Goal: Information Seeking & Learning: Learn about a topic

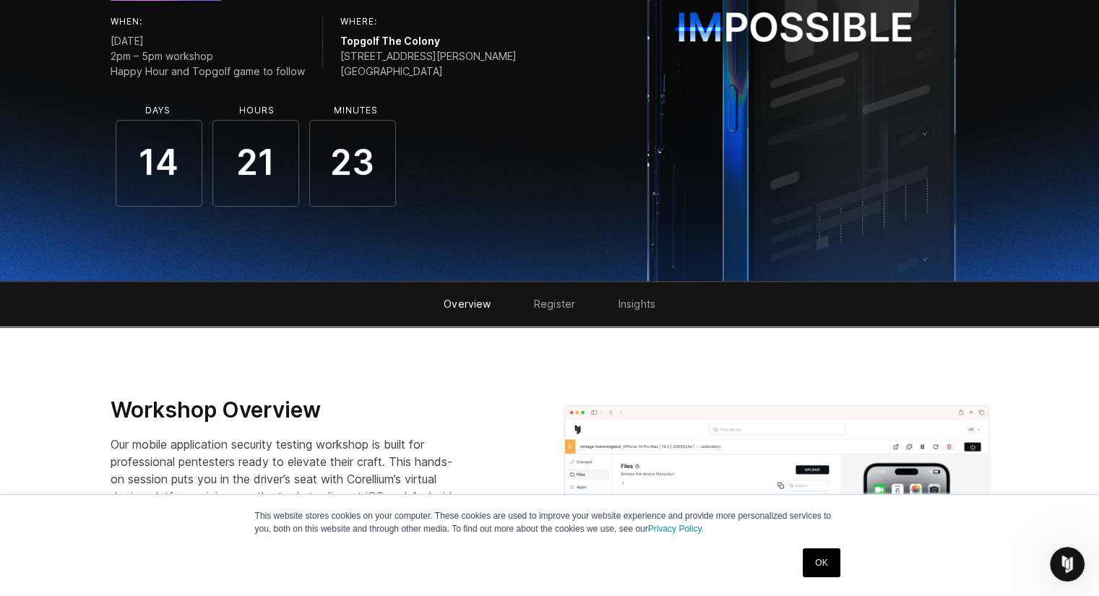
scroll to position [348, 0]
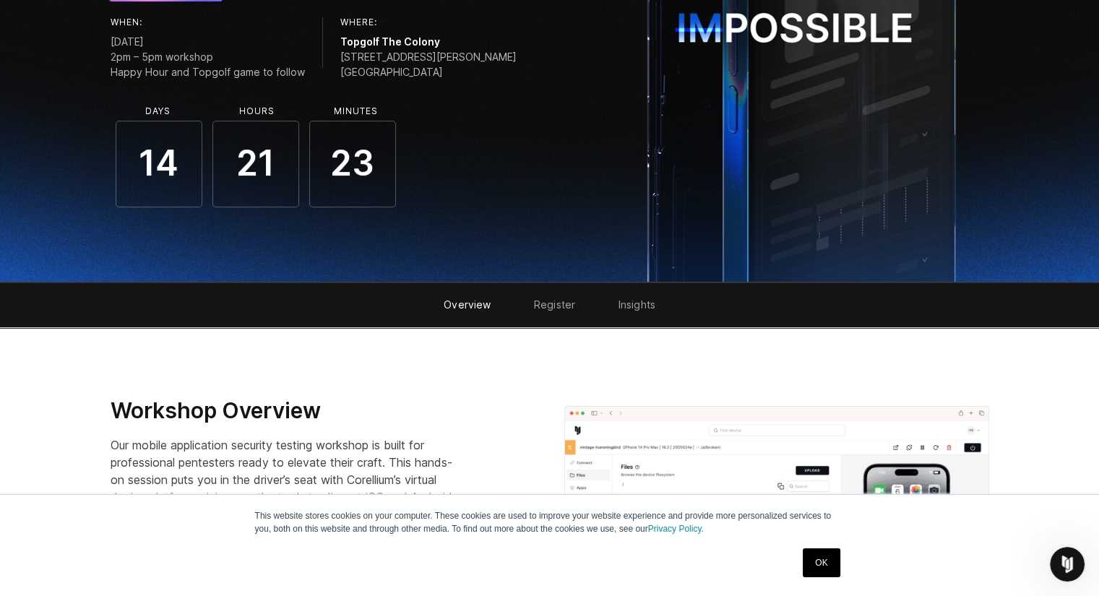
click at [561, 299] on link "Register" at bounding box center [554, 304] width 41 height 12
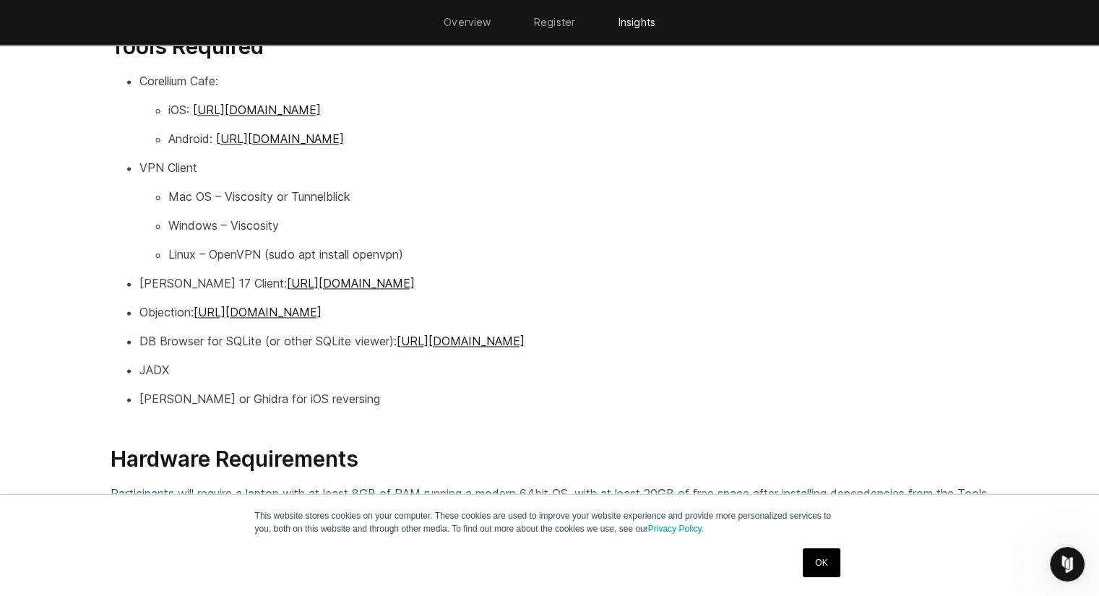
scroll to position [2356, 0]
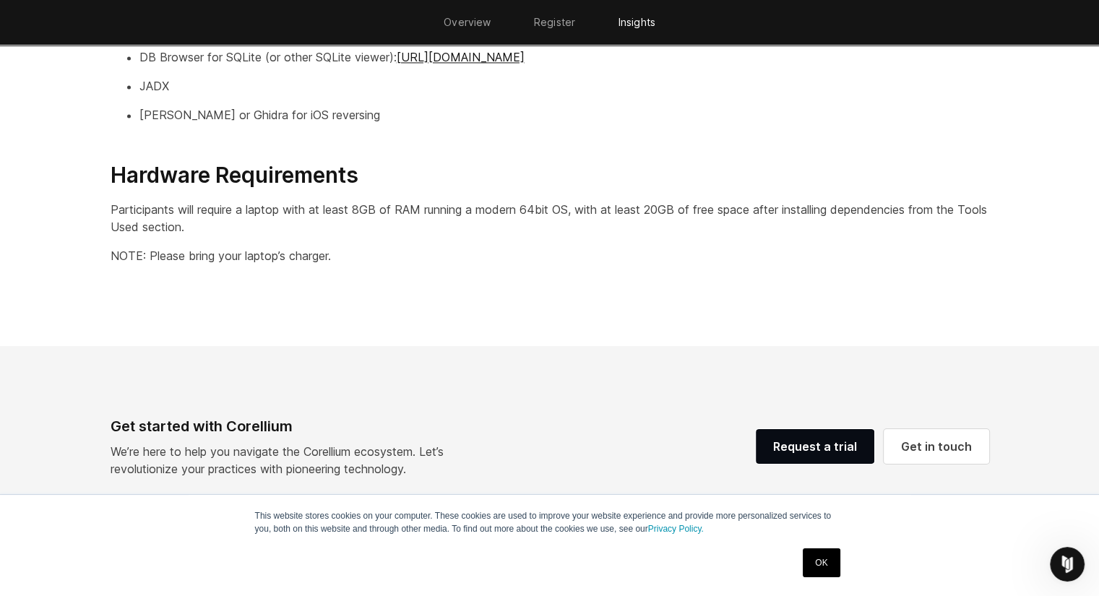
click at [817, 552] on link "OK" at bounding box center [821, 562] width 37 height 29
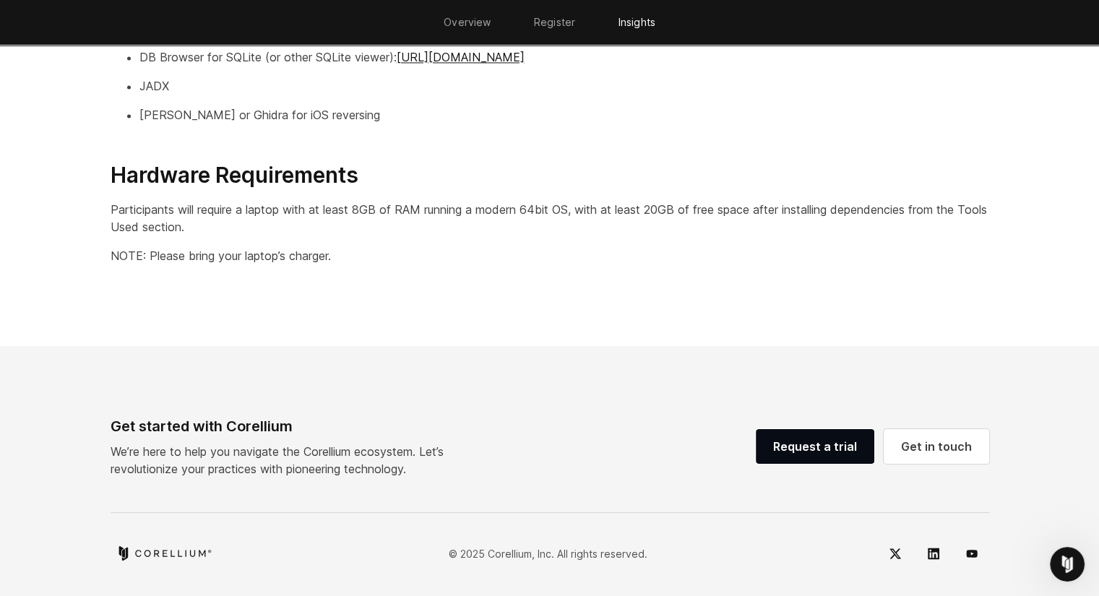
click at [577, 393] on footer "Get started with Corellium We’re here to help you navigate the Corellium ecosys…" at bounding box center [549, 473] width 1099 height 254
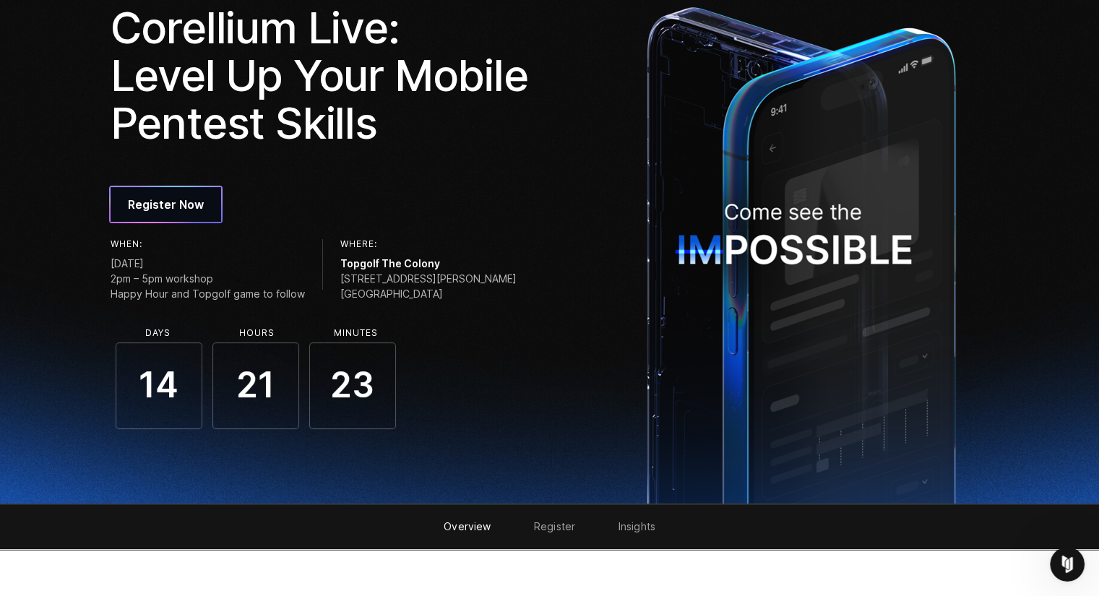
scroll to position [0, 0]
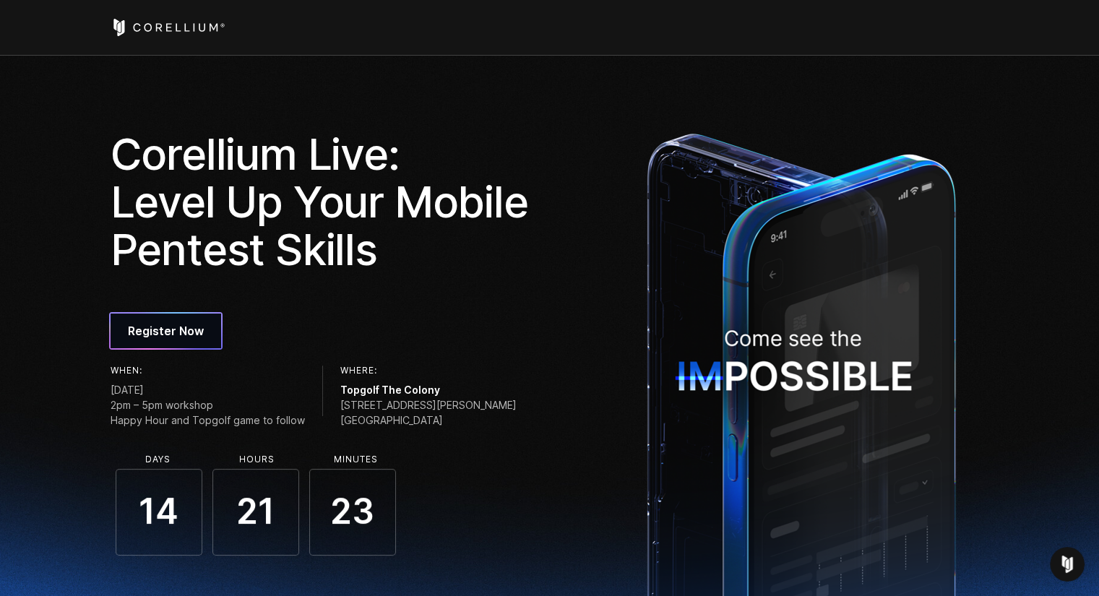
click at [178, 21] on icon "Corellium Home" at bounding box center [168, 27] width 115 height 17
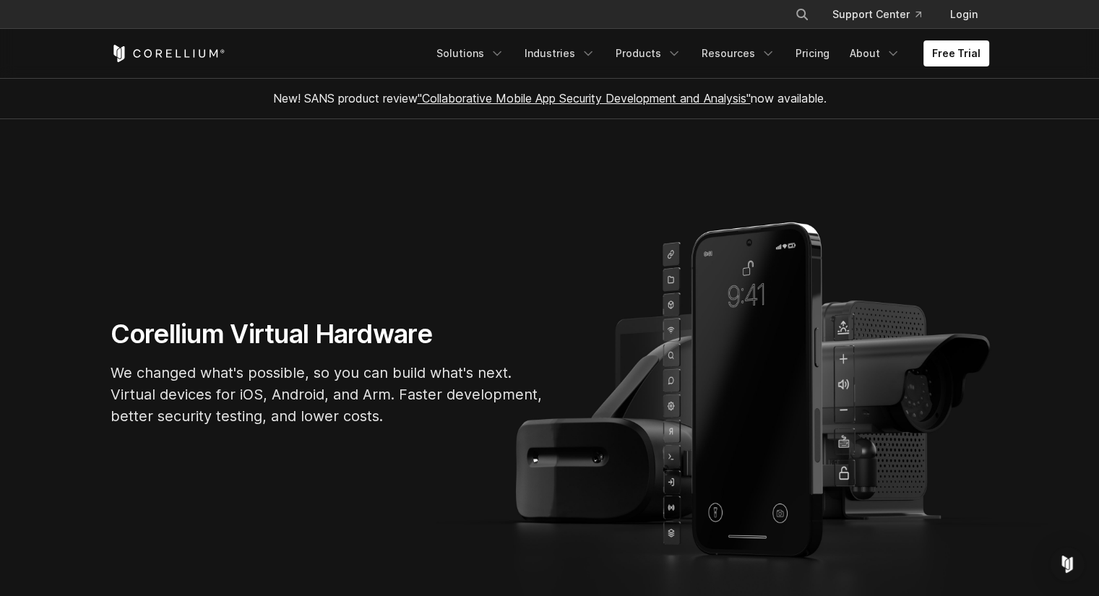
click at [303, 292] on section "Corellium Virtual Hardware We changed what's possible, so you can build what's …" at bounding box center [549, 378] width 1099 height 519
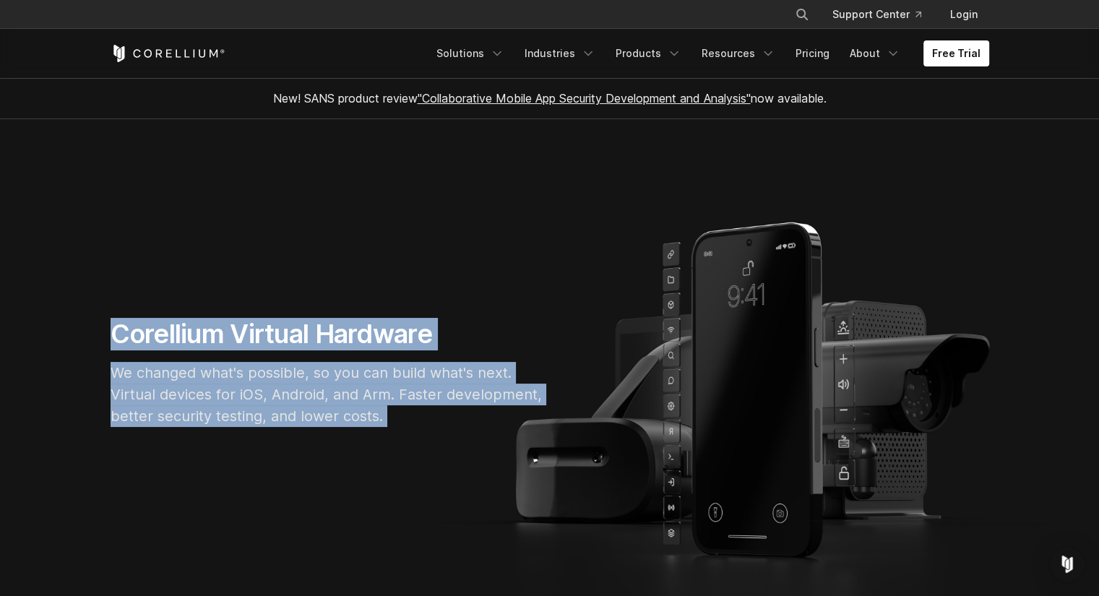
drag, startPoint x: 303, startPoint y: 292, endPoint x: 299, endPoint y: 397, distance: 104.8
click at [299, 397] on section "Corellium Virtual Hardware We changed what's possible, so you can build what's …" at bounding box center [549, 378] width 1099 height 519
click at [299, 397] on p "We changed what's possible, so you can build what's next. Virtual devices for i…" at bounding box center [327, 394] width 433 height 65
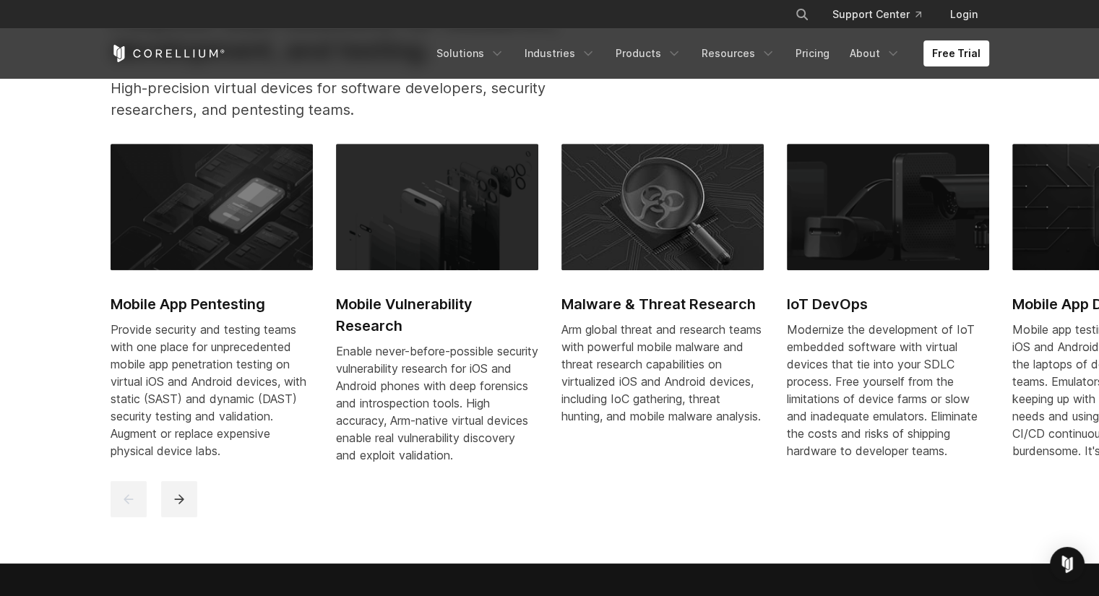
scroll to position [663, 0]
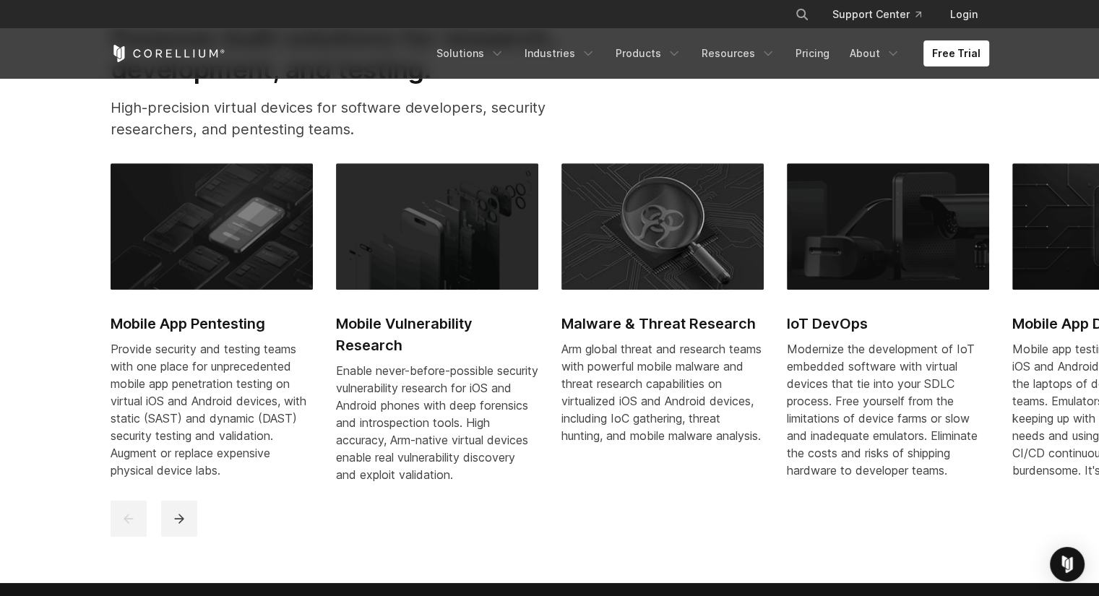
click at [218, 321] on h2 "Mobile App Pentesting" at bounding box center [212, 324] width 202 height 22
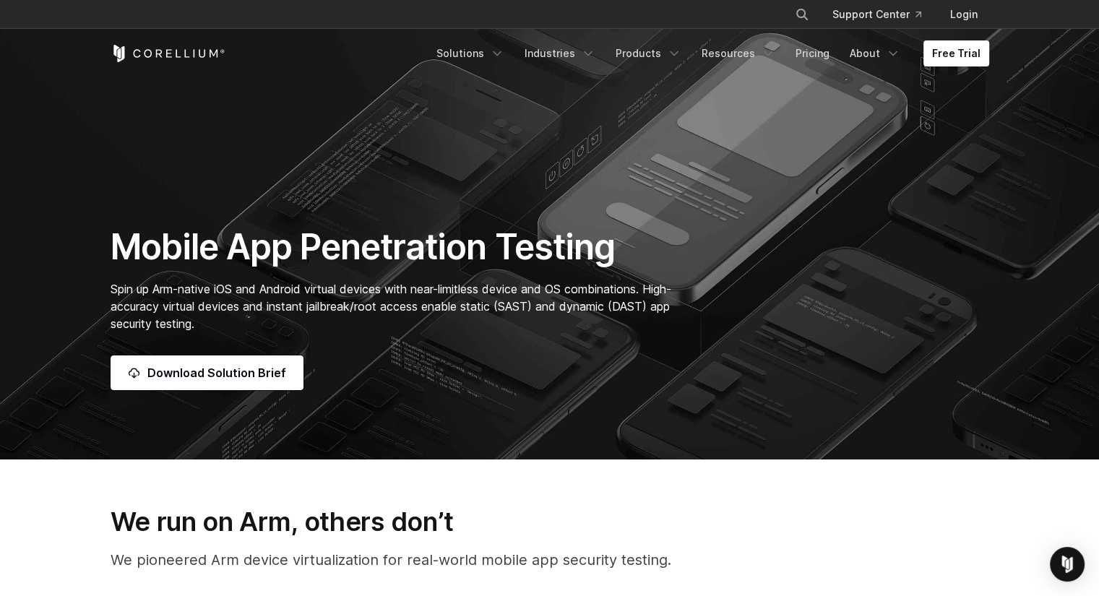
scroll to position [88, 0]
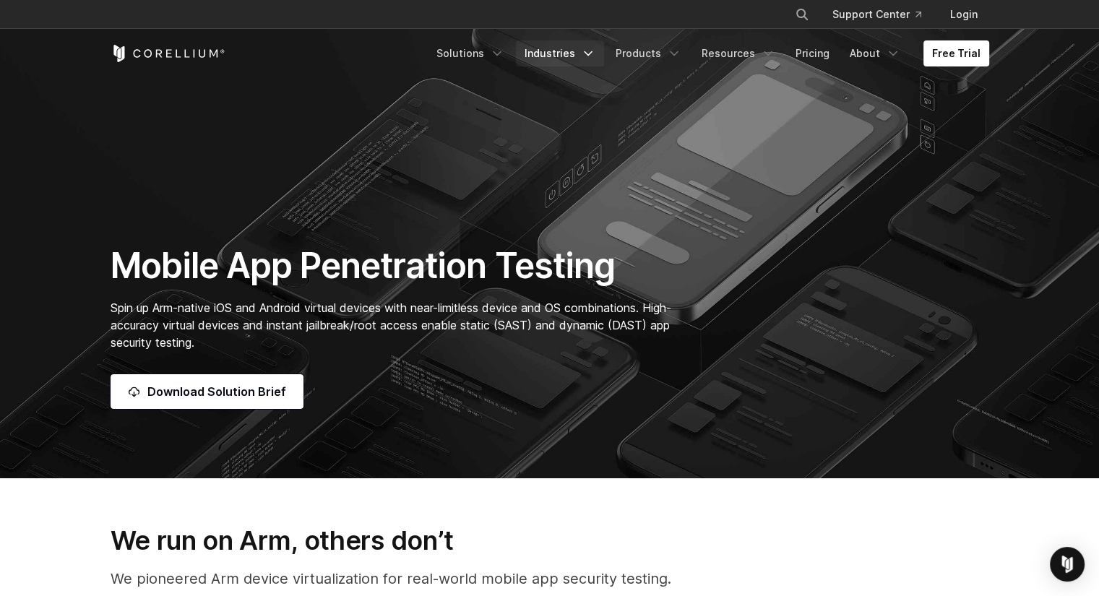
click at [573, 49] on link "Industries" at bounding box center [560, 53] width 88 height 26
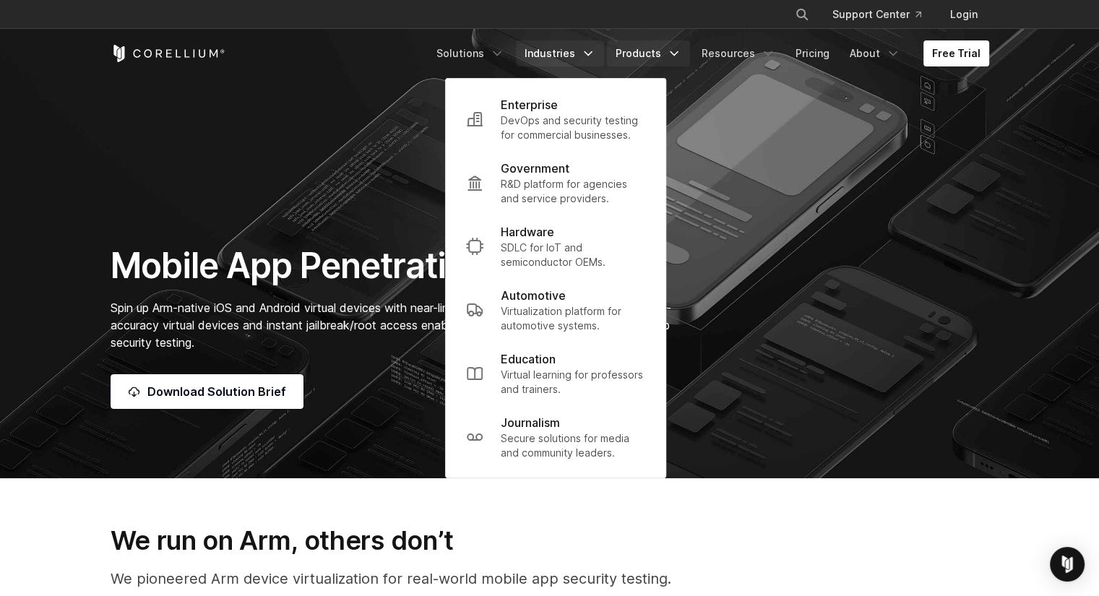
click at [637, 59] on link "Products" at bounding box center [648, 53] width 83 height 26
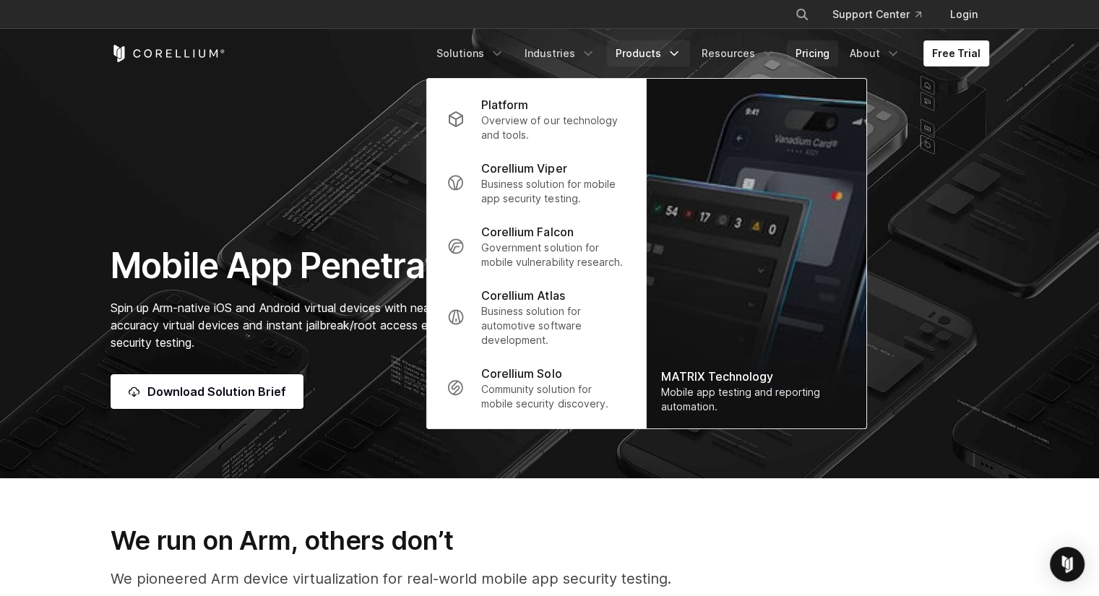
click at [811, 54] on link "Pricing" at bounding box center [812, 53] width 51 height 26
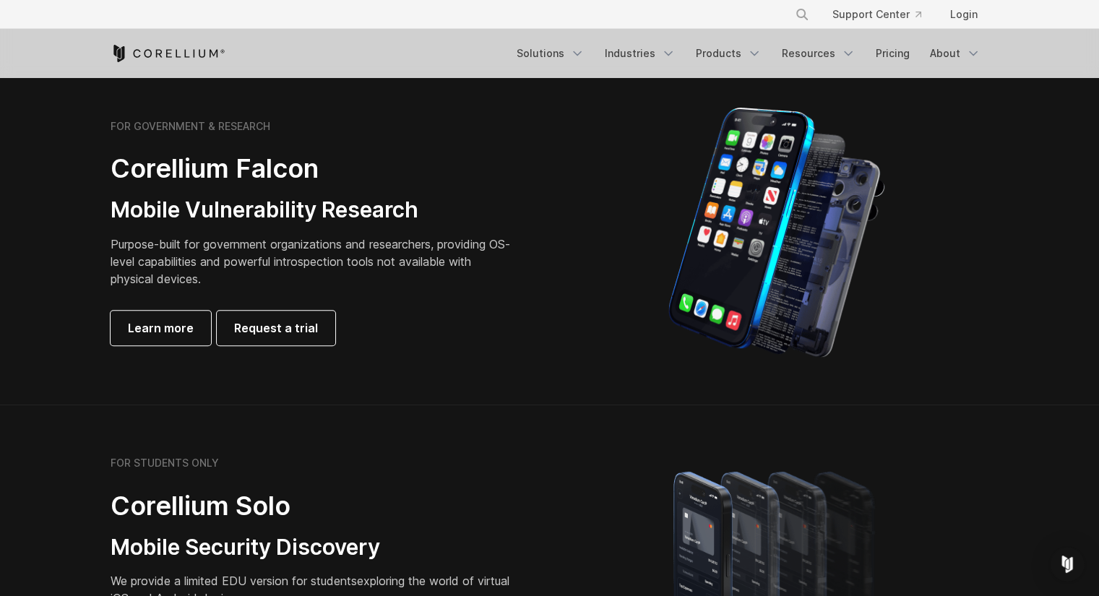
scroll to position [660, 0]
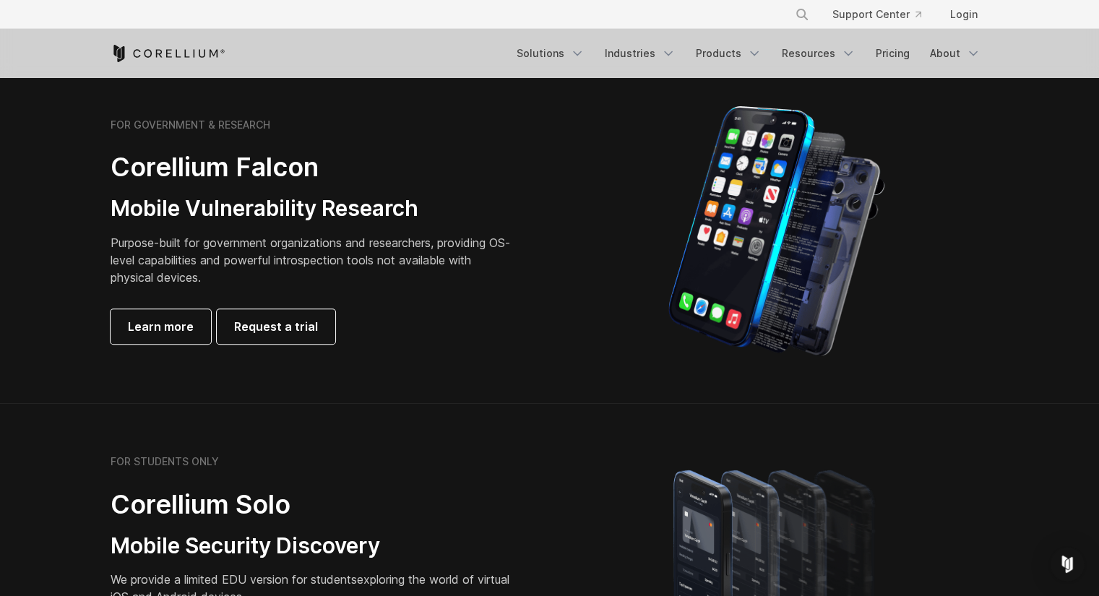
click at [276, 227] on div "FOR GOVERNMENT & RESEARCH Corellium Falcon Mobile Vulnerability Research Purpos…" at bounding box center [313, 230] width 405 height 225
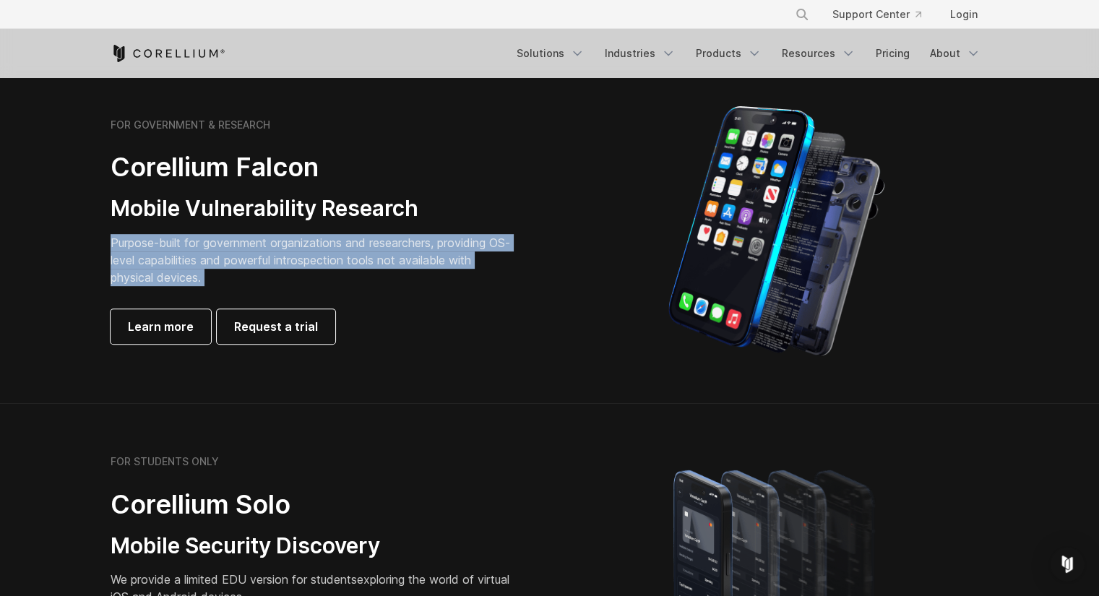
drag, startPoint x: 276, startPoint y: 227, endPoint x: 276, endPoint y: 241, distance: 13.7
click at [276, 241] on div "FOR GOVERNMENT & RESEARCH Corellium Falcon Mobile Vulnerability Research Purpos…" at bounding box center [313, 230] width 405 height 225
click at [276, 241] on p "Purpose-built for government organizations and researchers, providing OS-level …" at bounding box center [313, 260] width 405 height 52
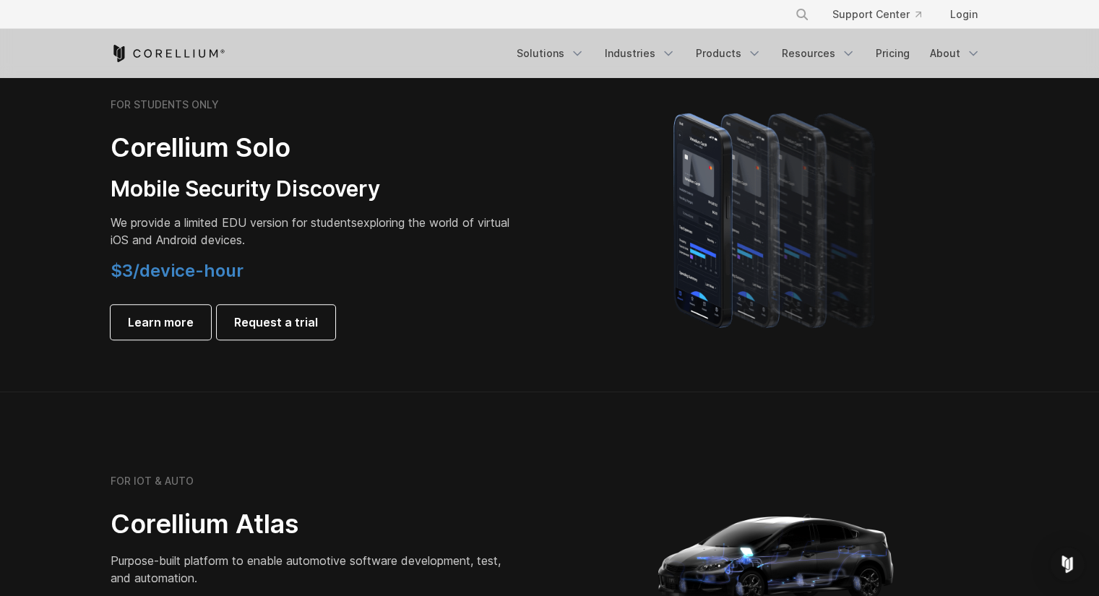
scroll to position [1016, 0]
click at [276, 241] on p "We provide a limited EDU version for students exploring the world of virtual iO…" at bounding box center [313, 232] width 405 height 35
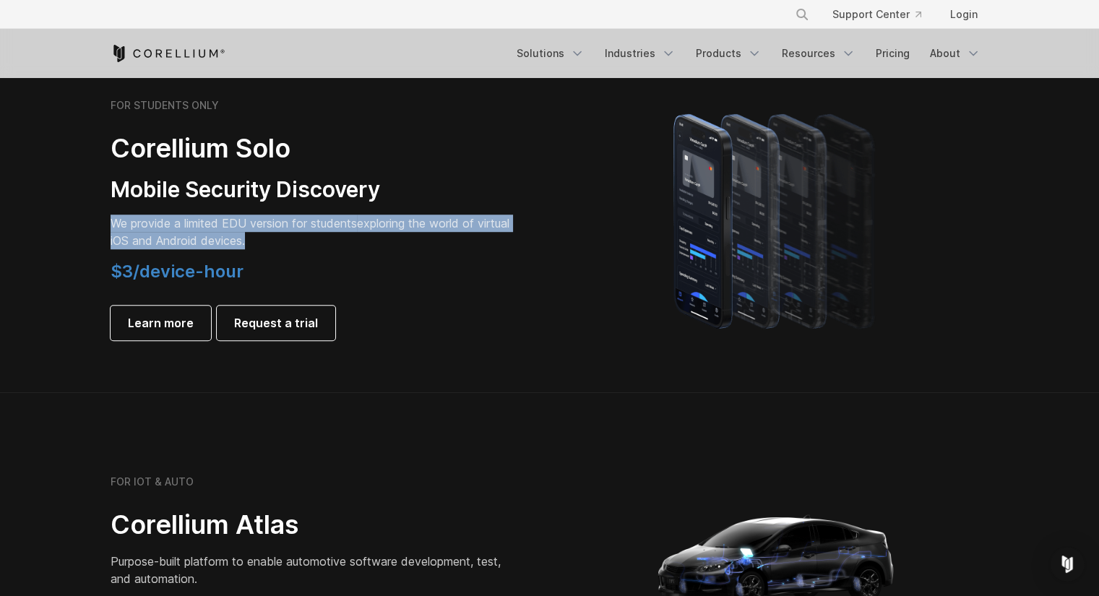
drag, startPoint x: 276, startPoint y: 241, endPoint x: 292, endPoint y: 220, distance: 26.3
click at [292, 220] on p "We provide a limited EDU version for students exploring the world of virtual iO…" at bounding box center [313, 232] width 405 height 35
click at [292, 220] on span "We provide a limited EDU version for students" at bounding box center [234, 223] width 246 height 14
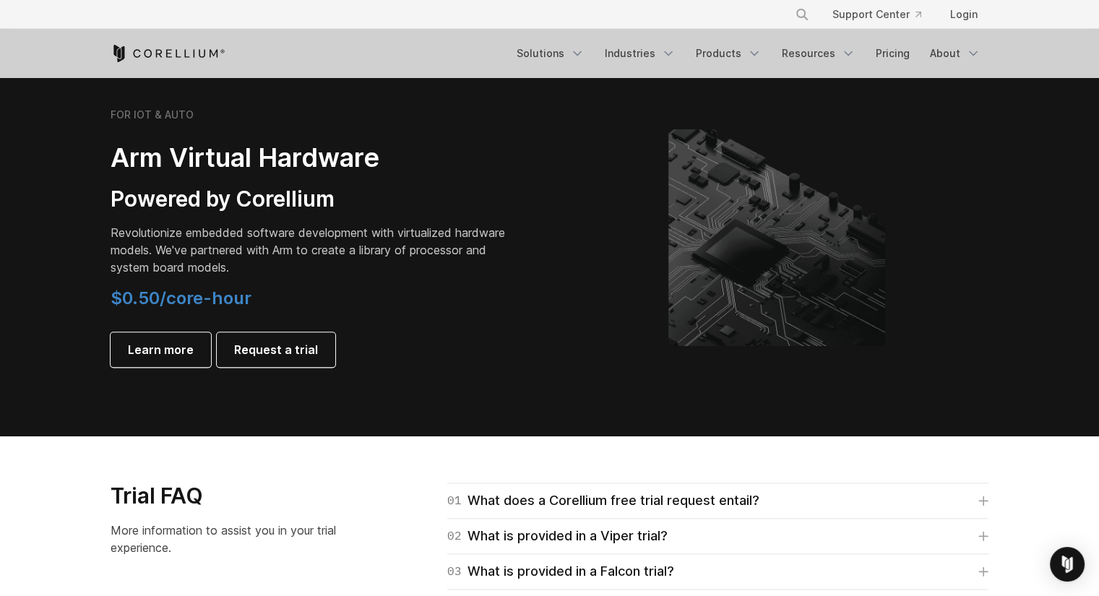
scroll to position [1695, 0]
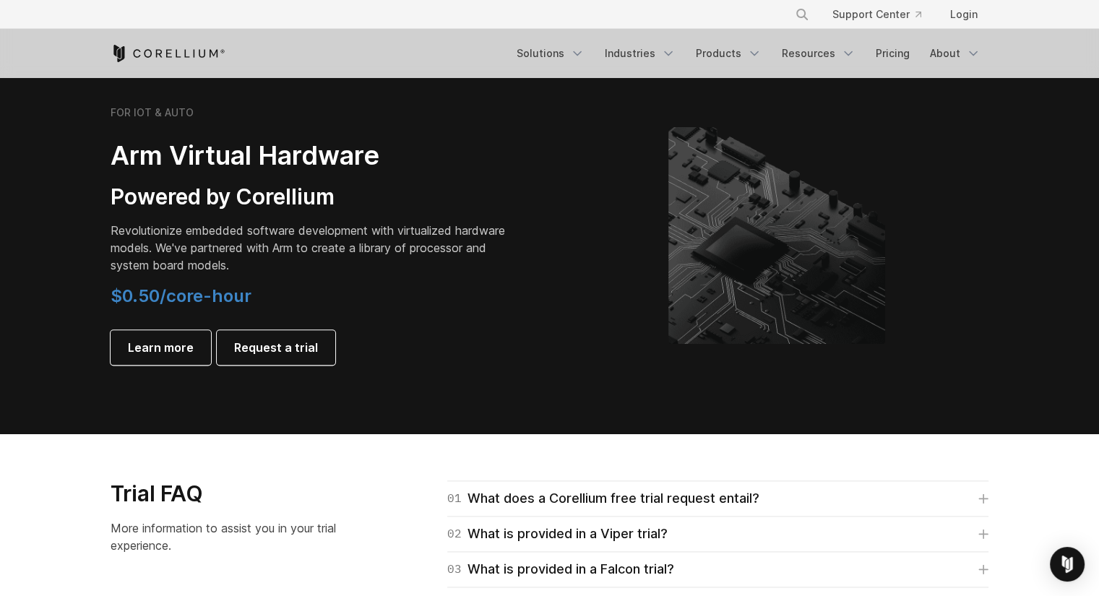
click at [292, 220] on div "FOR IOT & AUTO Arm Virtual Hardware Powered by Corellium Revolutionize embedded…" at bounding box center [313, 235] width 405 height 259
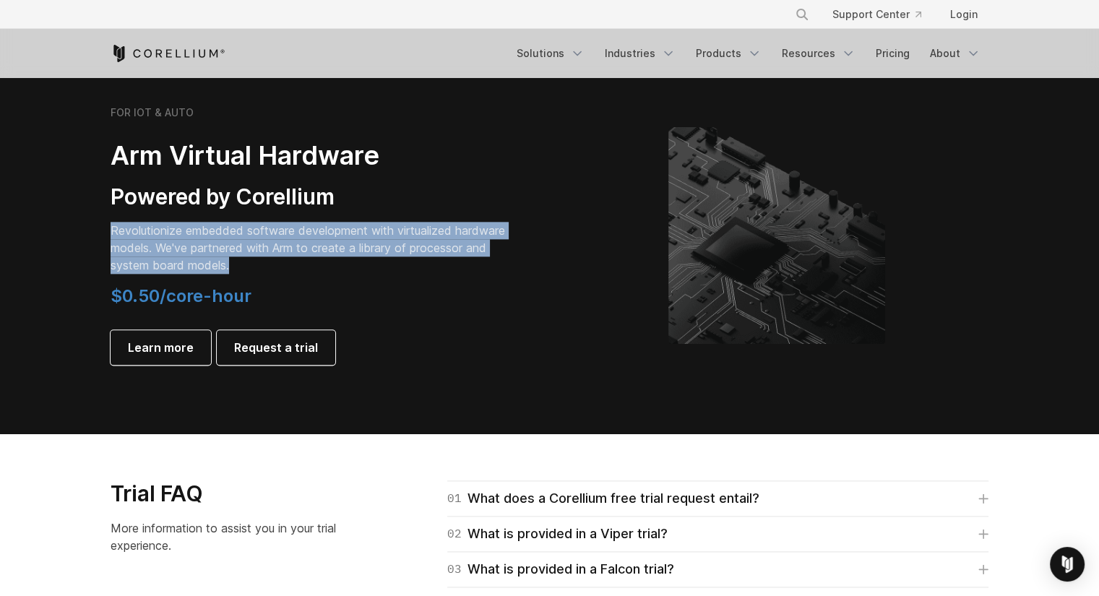
drag, startPoint x: 292, startPoint y: 220, endPoint x: 296, endPoint y: 251, distance: 32.1
click at [296, 251] on div "FOR IOT & AUTO Arm Virtual Hardware Powered by Corellium Revolutionize embedded…" at bounding box center [313, 235] width 405 height 259
click at [296, 251] on p "Revolutionize embedded software development with virtualized hardware models. W…" at bounding box center [313, 248] width 405 height 52
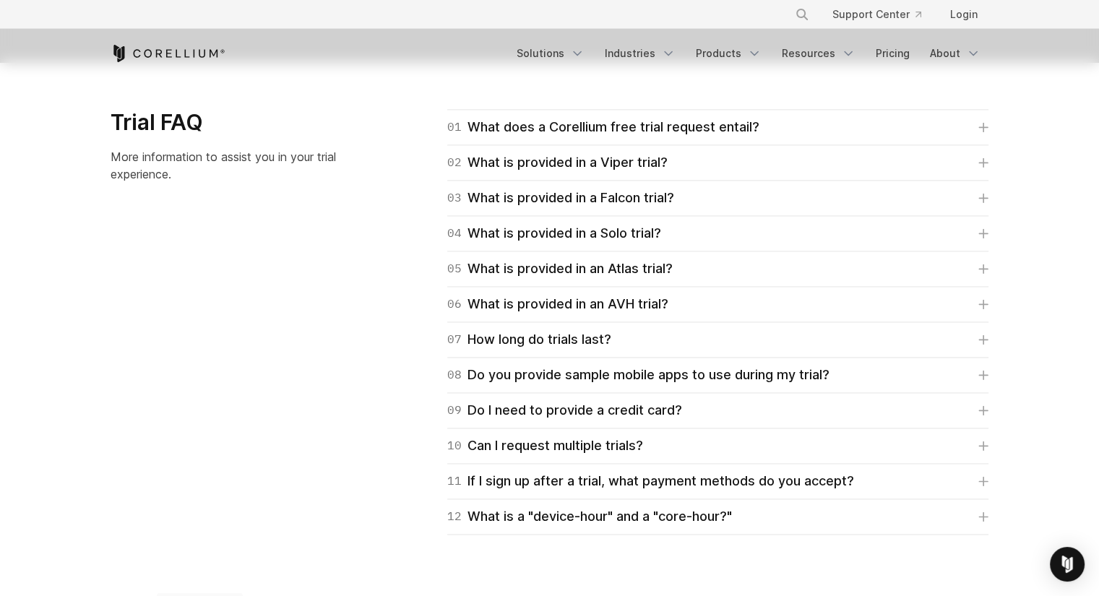
scroll to position [2067, 0]
click at [340, 387] on div "Trial FAQ More information to assist you in your trial experience. 01 What does…" at bounding box center [549, 321] width 907 height 426
click at [531, 413] on div "09 Do I need to provide a credit card?" at bounding box center [564, 410] width 235 height 20
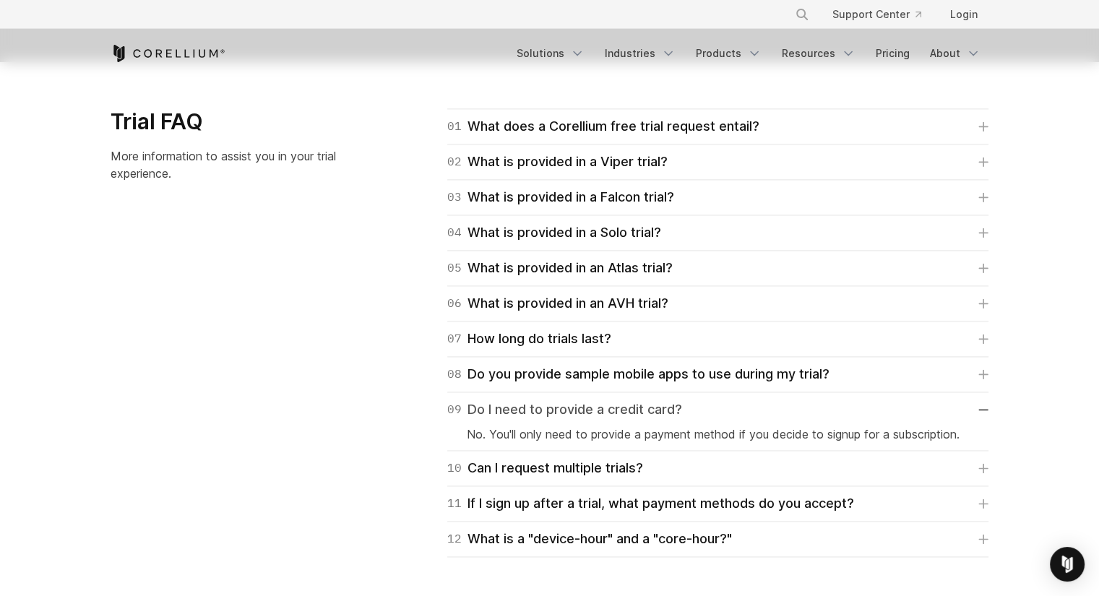
click at [531, 413] on div "09 Do I need to provide a credit card?" at bounding box center [564, 410] width 235 height 20
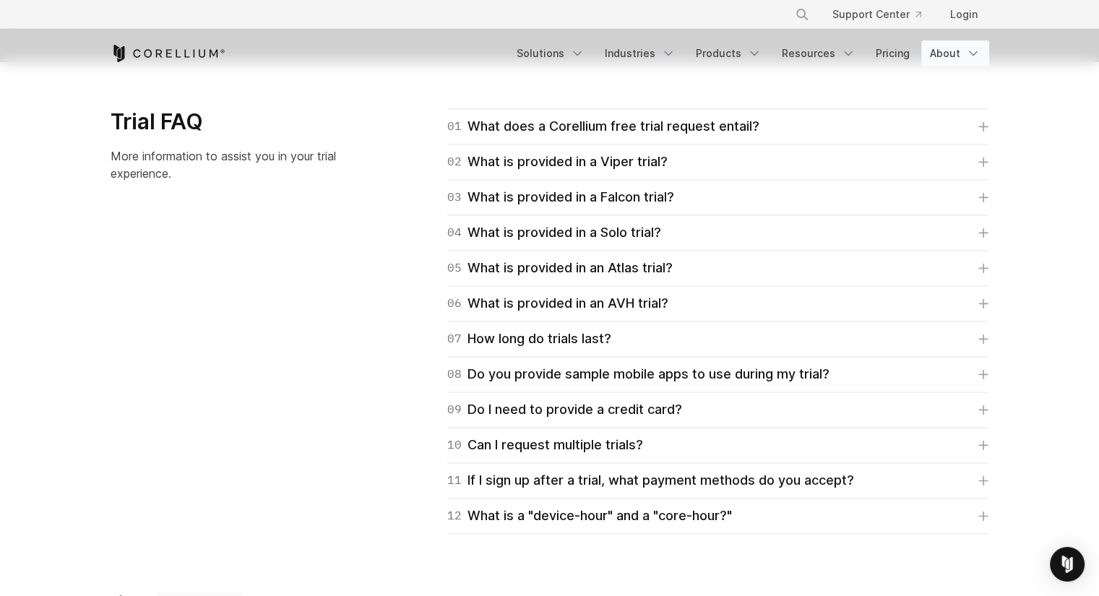
click at [944, 48] on link "About" at bounding box center [955, 53] width 68 height 26
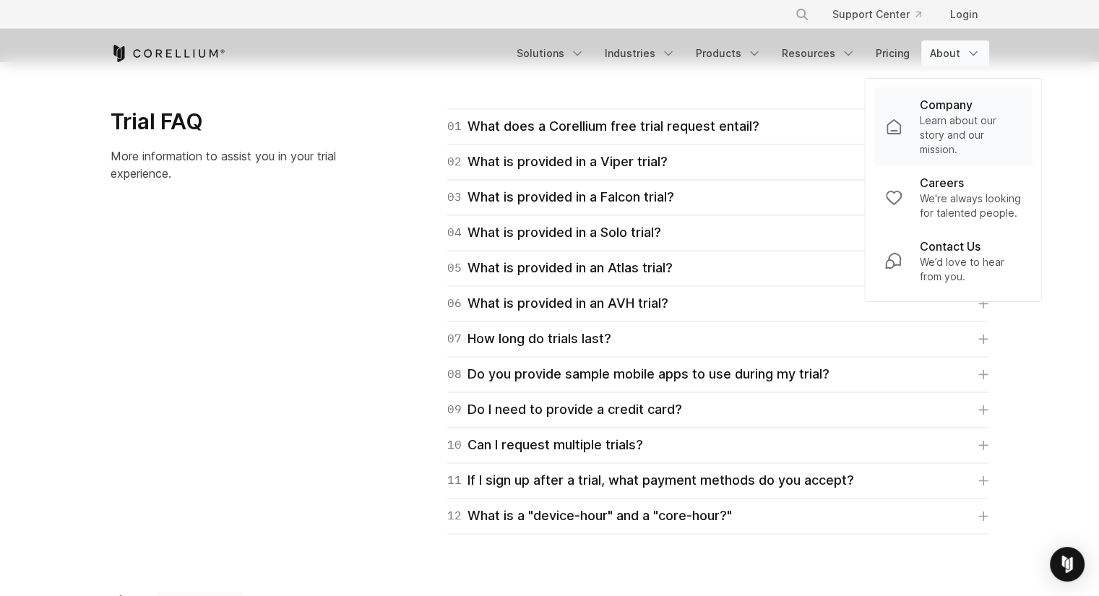
click at [944, 145] on p "Learn about our story and our mission." at bounding box center [971, 134] width 102 height 43
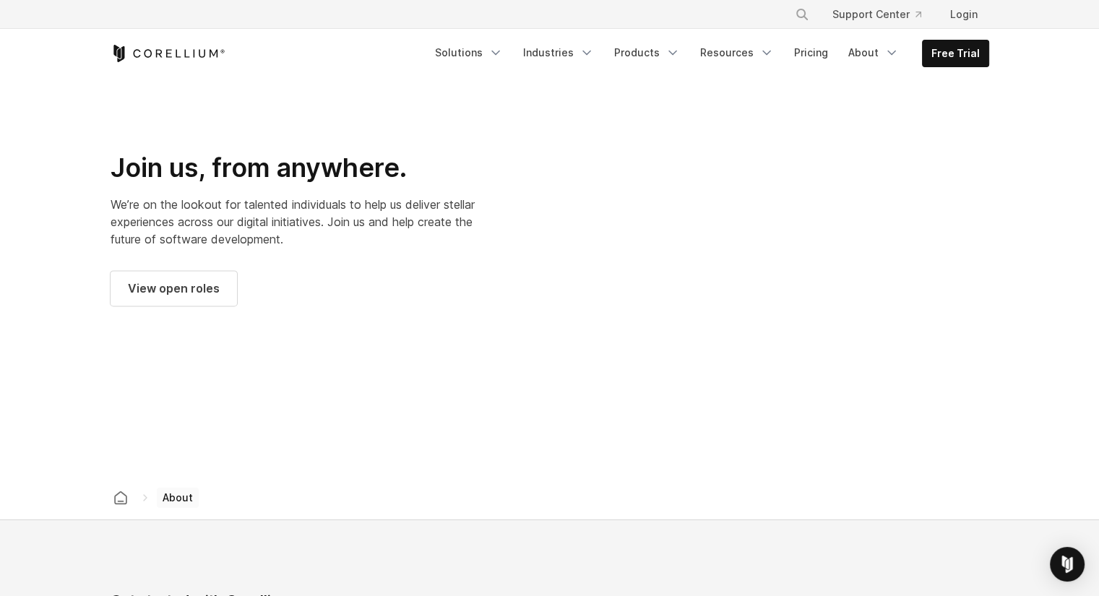
scroll to position [1974, 0]
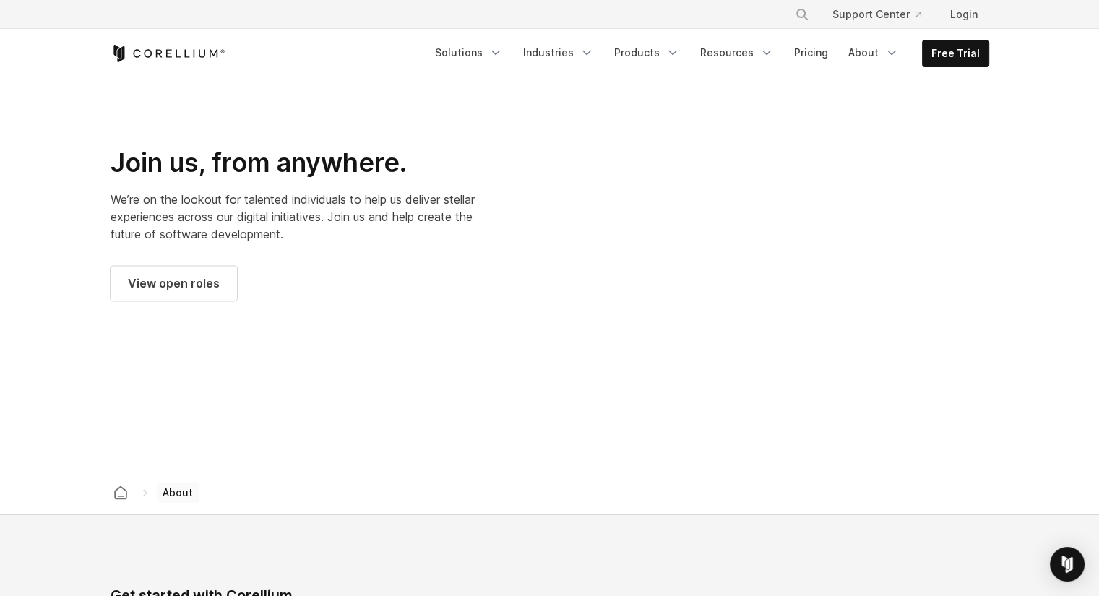
click at [839, 222] on div at bounding box center [776, 224] width 425 height 425
click at [751, 241] on div at bounding box center [776, 224] width 425 height 425
click at [775, 223] on div at bounding box center [776, 224] width 425 height 425
click at [694, 241] on div at bounding box center [776, 224] width 425 height 425
click at [599, 274] on div at bounding box center [776, 224] width 425 height 425
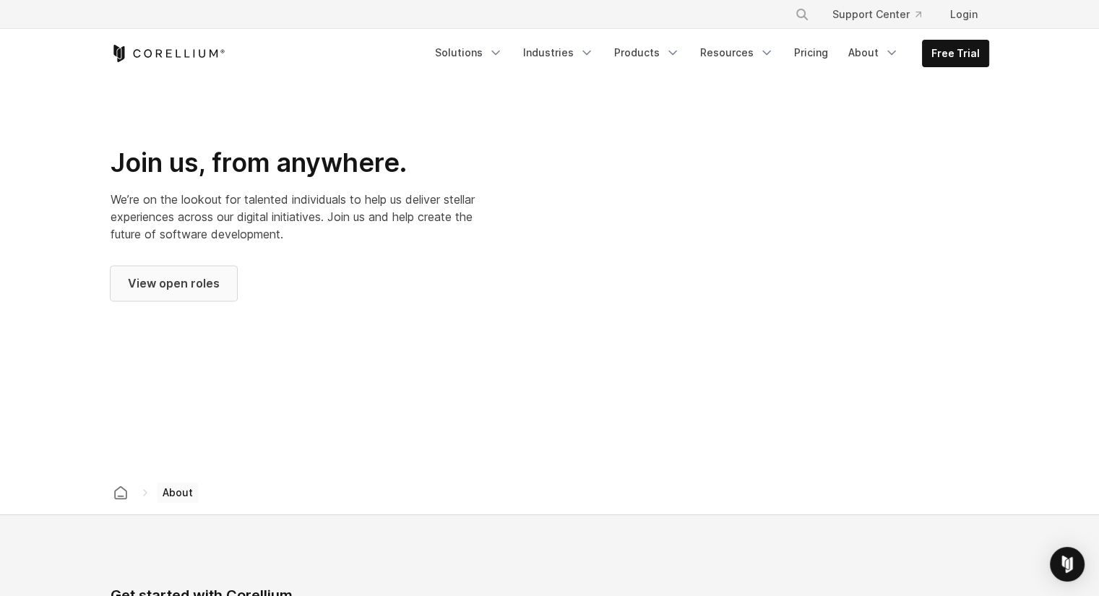
click at [184, 275] on span "View open roles" at bounding box center [174, 283] width 92 height 17
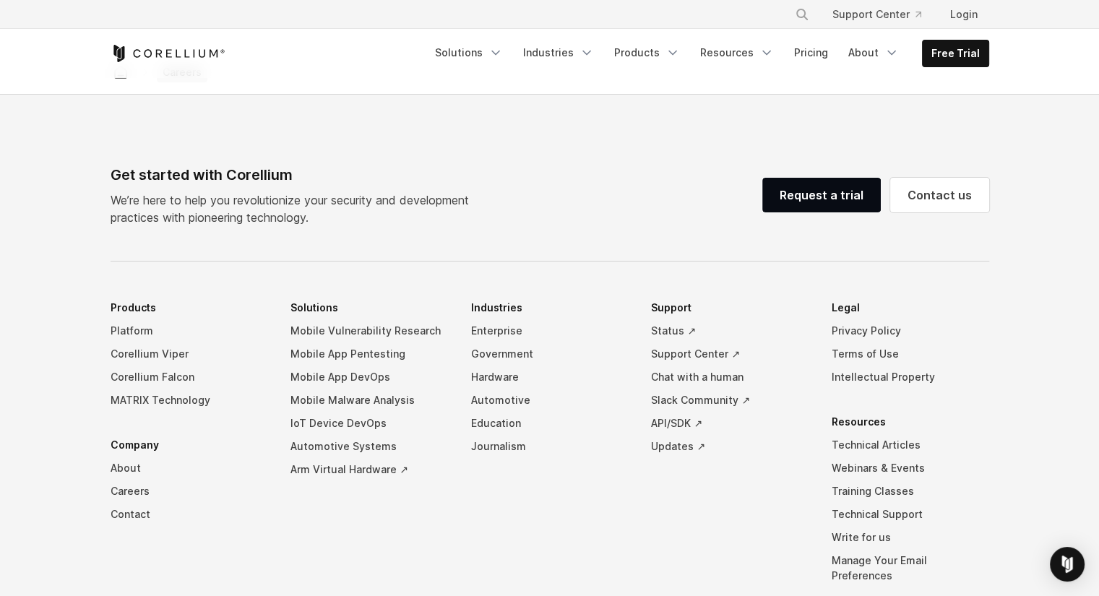
scroll to position [1261, 0]
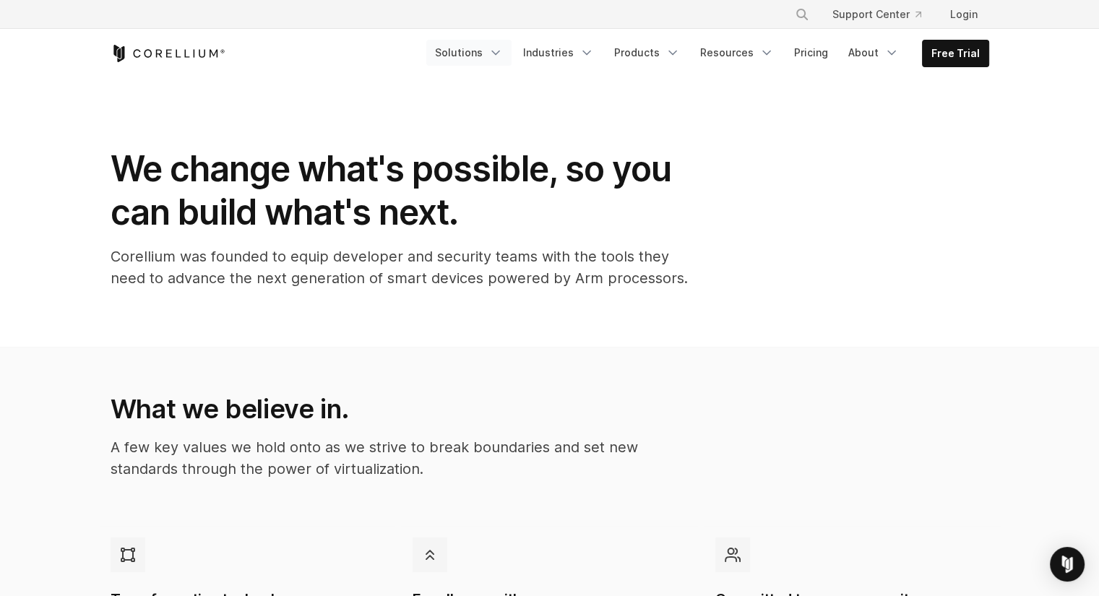
click at [488, 51] on link "Solutions" at bounding box center [468, 53] width 85 height 26
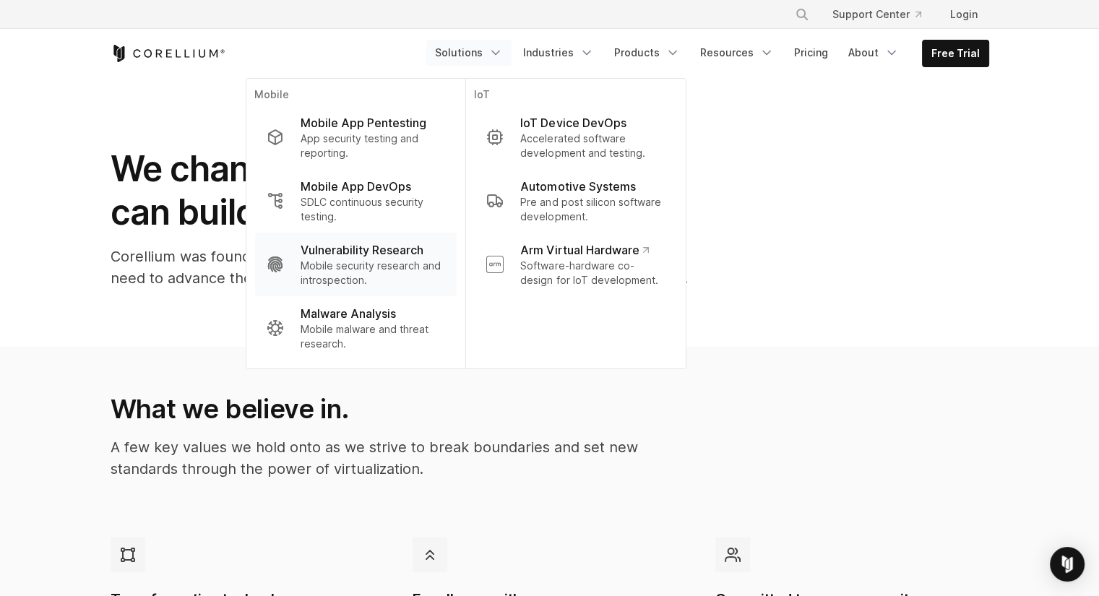
click at [371, 259] on p "Mobile security research and introspection." at bounding box center [373, 273] width 144 height 29
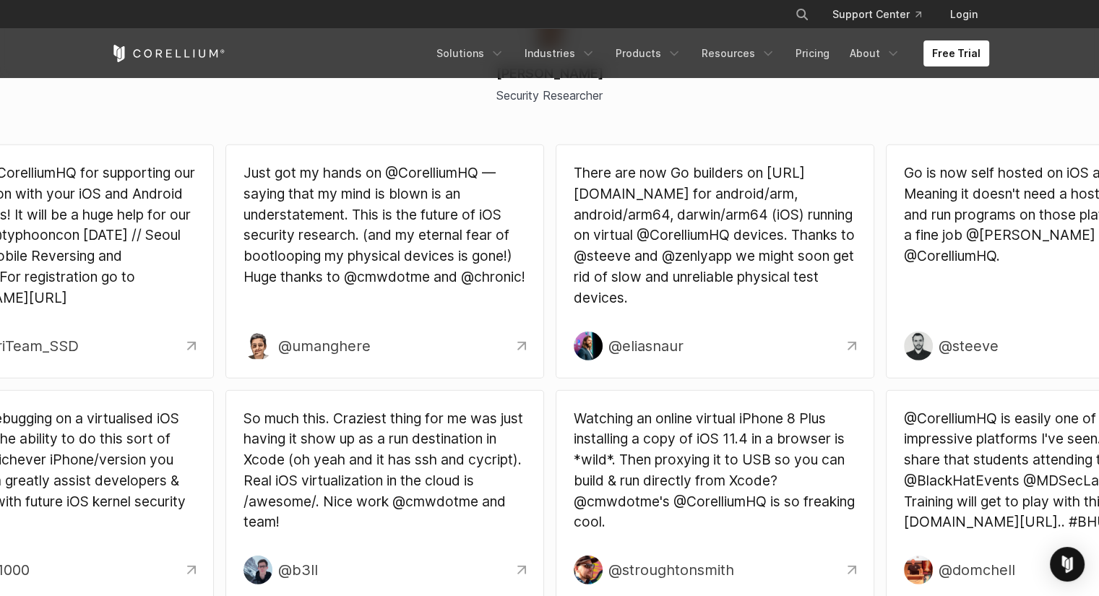
scroll to position [4128, 0]
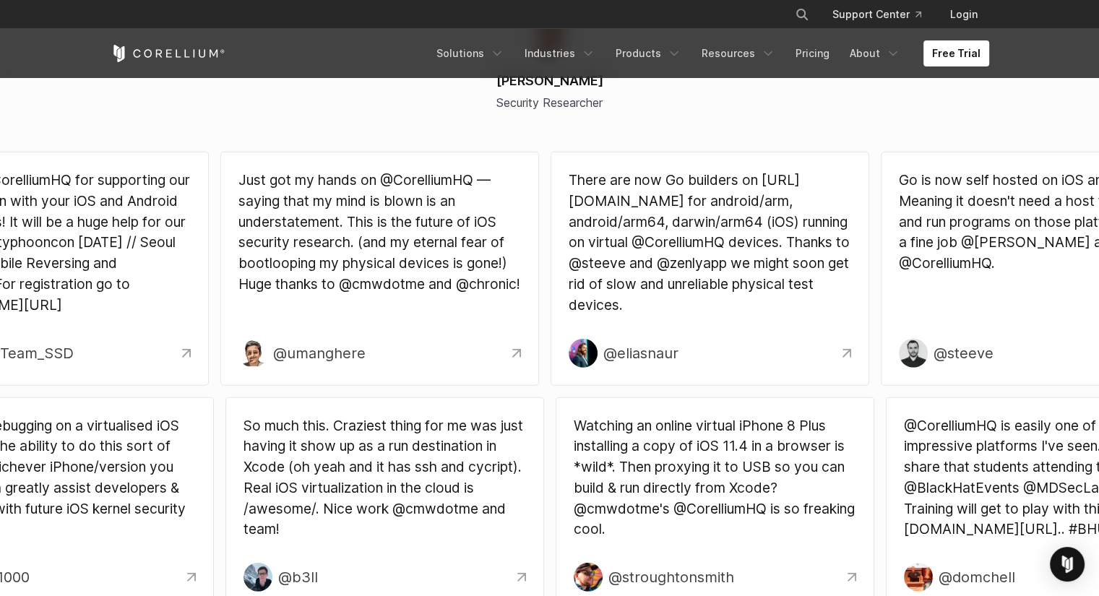
drag, startPoint x: 390, startPoint y: 256, endPoint x: 350, endPoint y: 266, distance: 41.7
click at [350, 266] on p "Just got my hands on @CorelliumHQ — saying that my mind is blown is an understa…" at bounding box center [379, 232] width 282 height 125
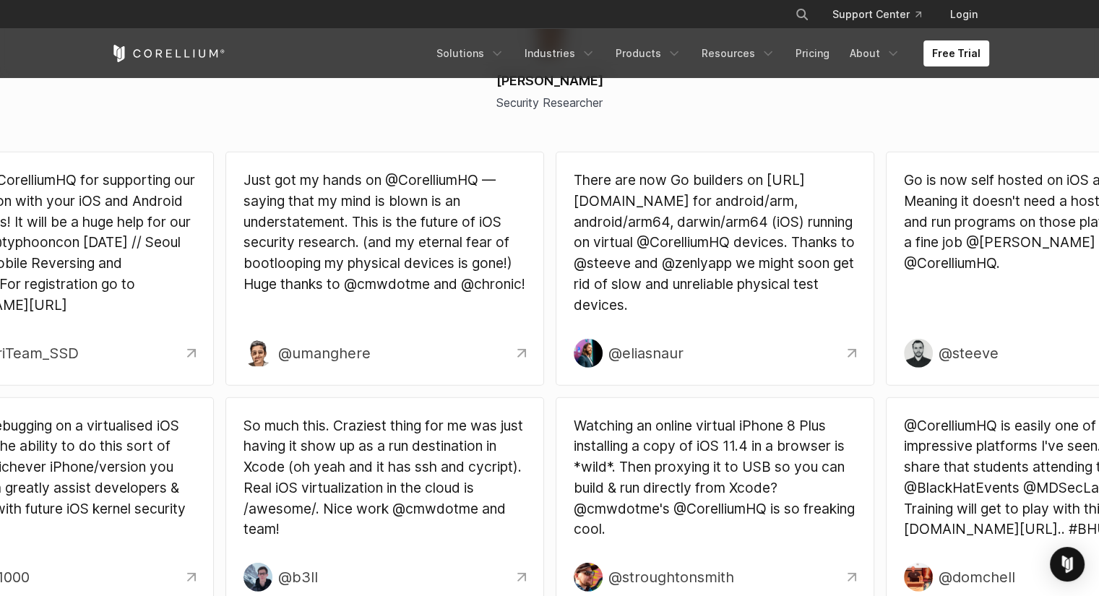
drag, startPoint x: 483, startPoint y: 254, endPoint x: 325, endPoint y: 267, distance: 158.8
click at [325, 267] on p "Just got my hands on @CorelliumHQ — saying that my mind is blown is an understa…" at bounding box center [384, 232] width 282 height 125
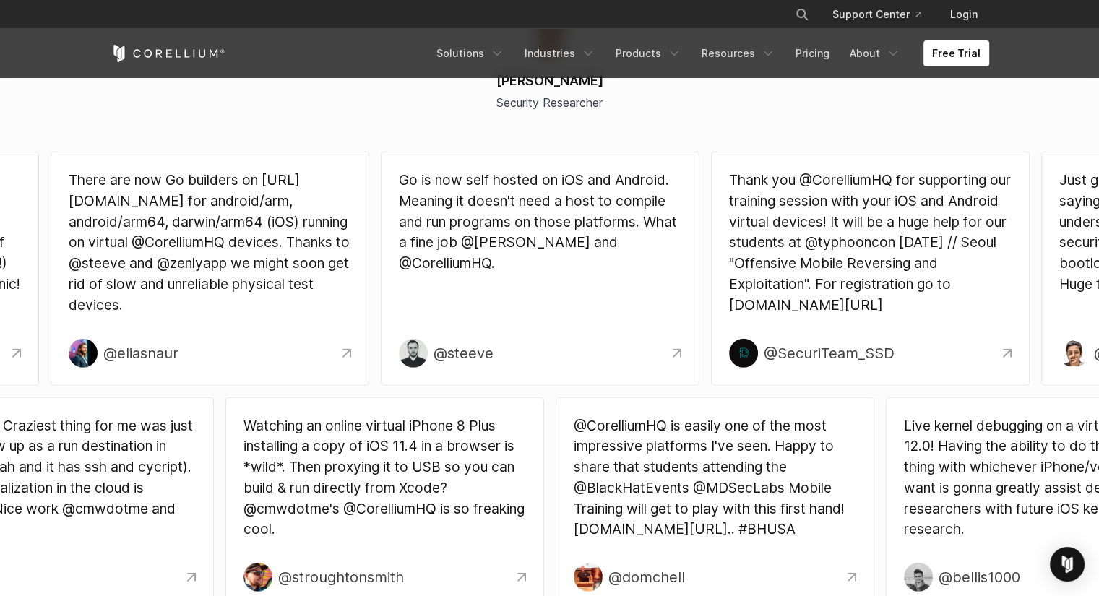
drag, startPoint x: 828, startPoint y: 225, endPoint x: 622, endPoint y: 267, distance: 210.3
click at [622, 267] on p "Go is now self hosted on iOS and Android. Meaning it doesn't need a host to com…" at bounding box center [540, 222] width 282 height 104
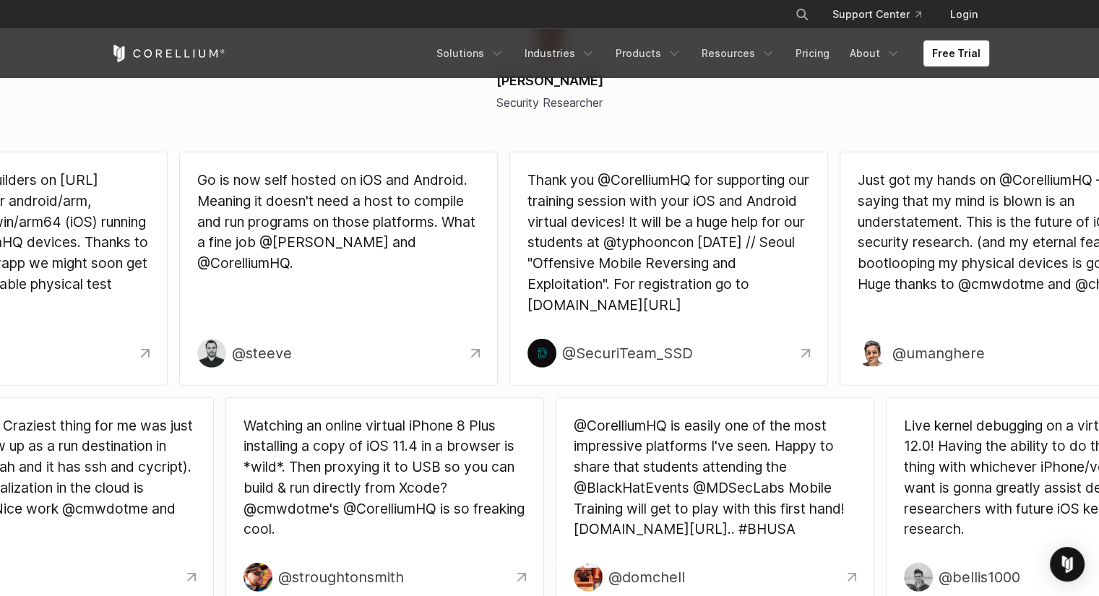
drag, startPoint x: 622, startPoint y: 267, endPoint x: 514, endPoint y: 282, distance: 108.6
click at [527, 282] on p "Thank you @CorelliumHQ for supporting our training session with your iOS and An…" at bounding box center [668, 243] width 282 height 146
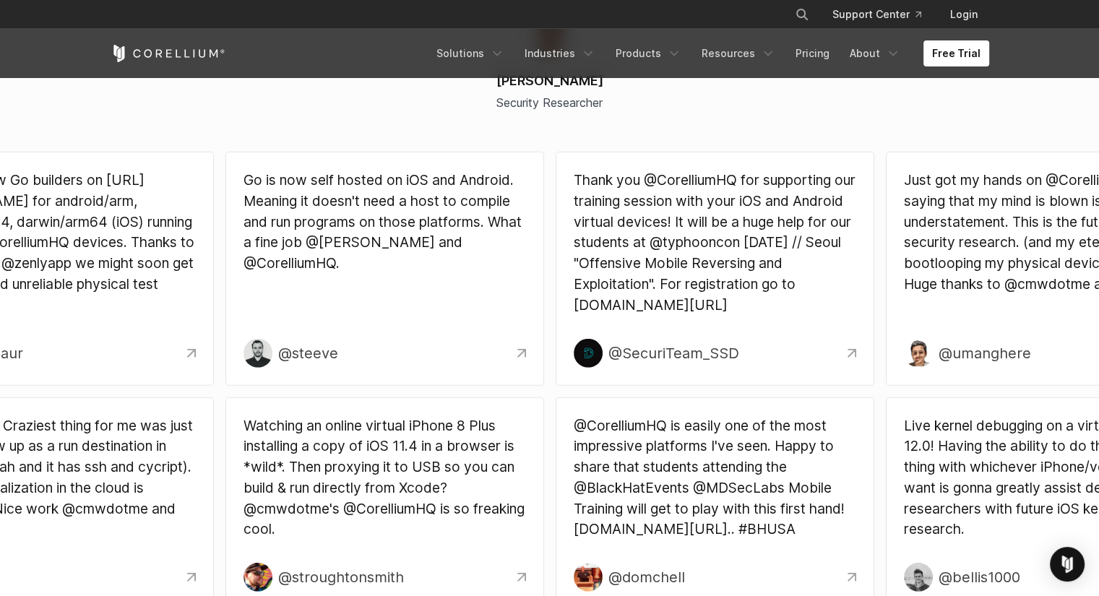
drag, startPoint x: 514, startPoint y: 282, endPoint x: 354, endPoint y: 303, distance: 161.9
click at [354, 303] on div "Go is now self hosted on iOS and Android. Meaning it doesn't need a host to com…" at bounding box center [384, 254] width 282 height 169
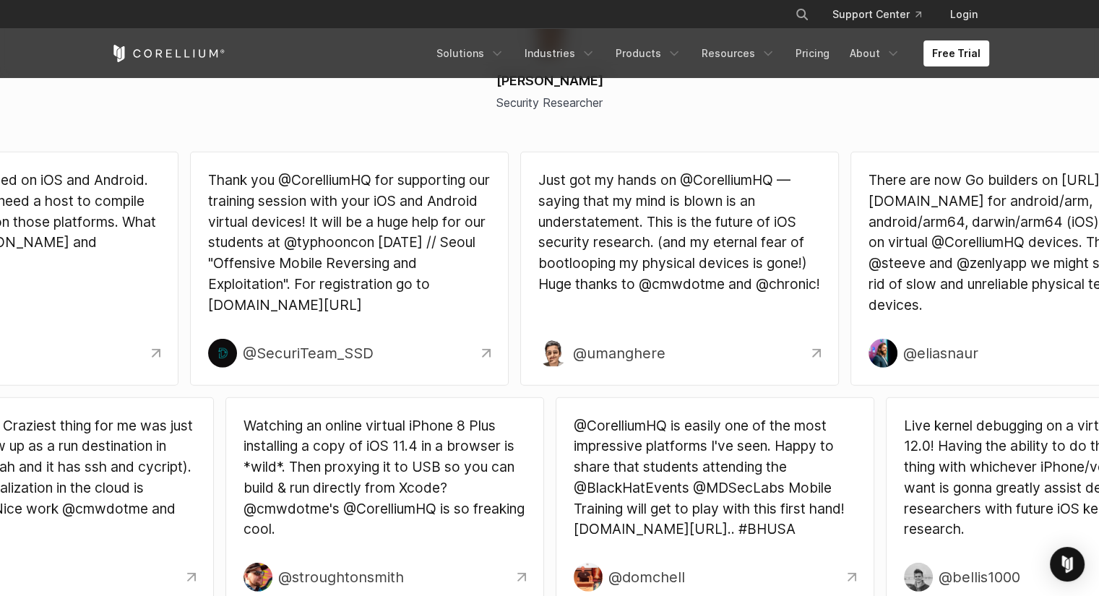
drag, startPoint x: 417, startPoint y: 310, endPoint x: 285, endPoint y: 314, distance: 131.6
click at [285, 314] on p "Thank you @CorelliumHQ for supporting our training session with your iOS and An…" at bounding box center [349, 243] width 282 height 146
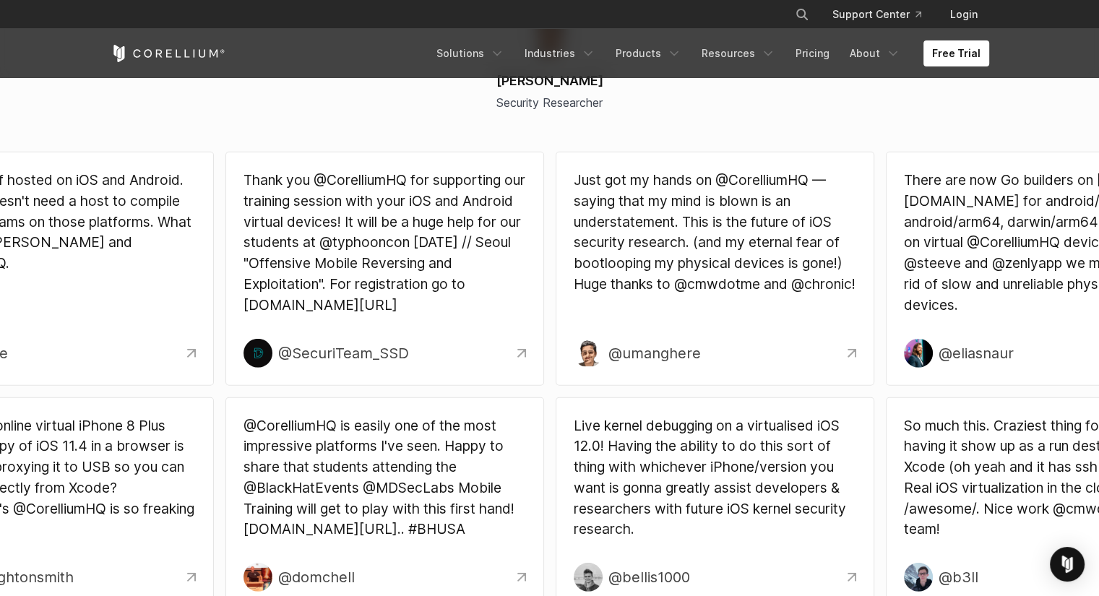
drag, startPoint x: 535, startPoint y: 228, endPoint x: 332, endPoint y: 251, distance: 203.6
click at [332, 251] on div "Go is now self hosted on iOS and Android. Meaning it doesn't need a host to com…" at bounding box center [385, 269] width 3632 height 246
drag, startPoint x: 639, startPoint y: 212, endPoint x: 458, endPoint y: 241, distance: 182.9
click at [574, 241] on p "Just got my hands on @CorelliumHQ — saying that my mind is blown is an understa…" at bounding box center [715, 232] width 282 height 125
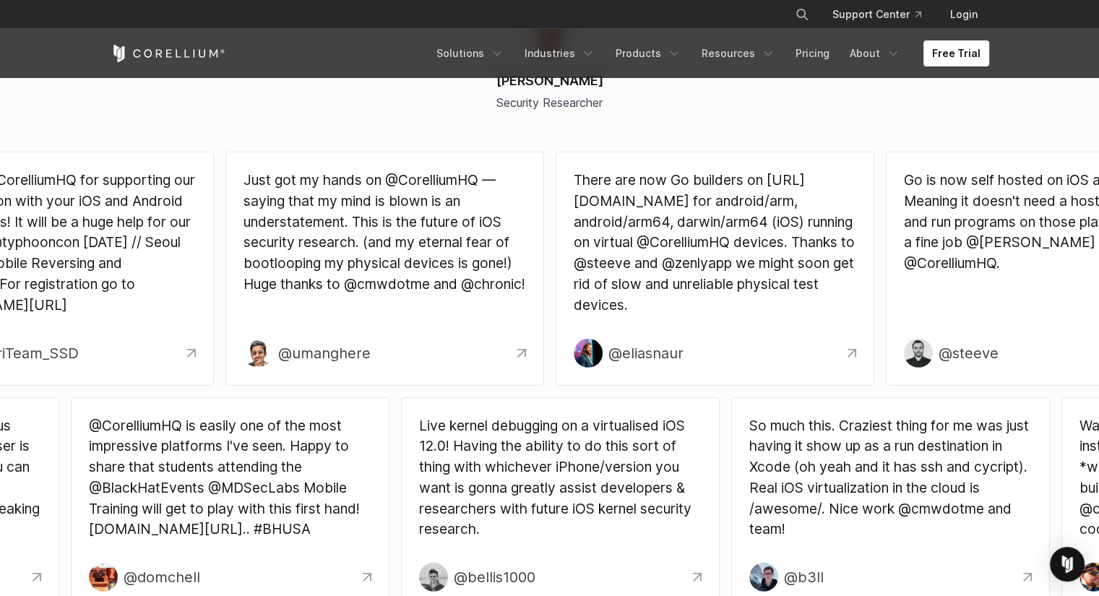
drag, startPoint x: 522, startPoint y: 470, endPoint x: 351, endPoint y: 467, distance: 170.5
click at [351, 467] on p "@CorelliumHQ is easily one of the most impressive platforms I've seen. Happy to…" at bounding box center [230, 477] width 282 height 125
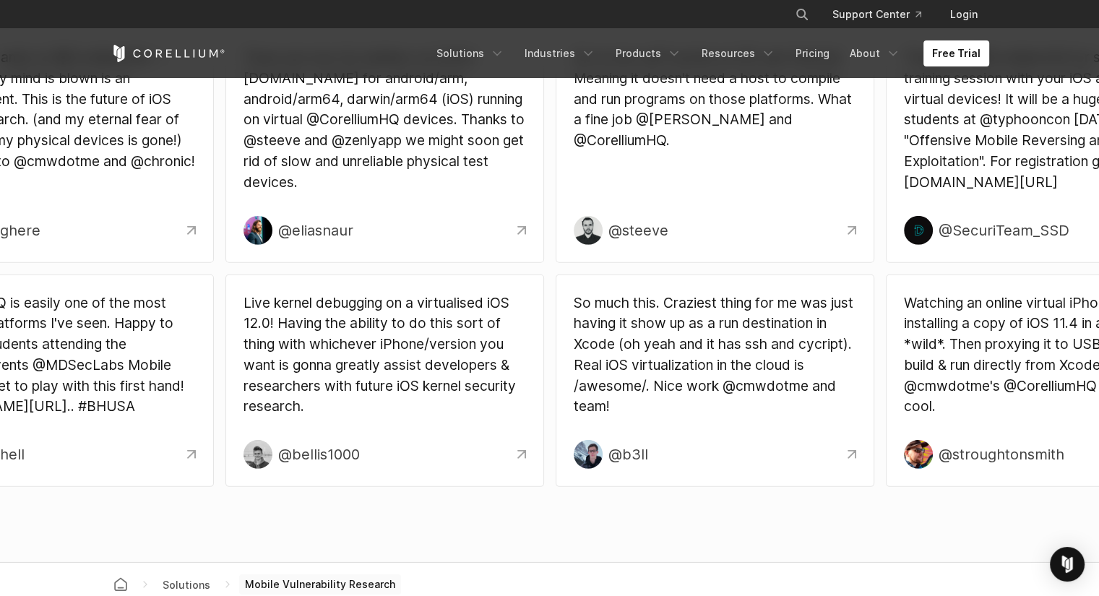
scroll to position [4249, 0]
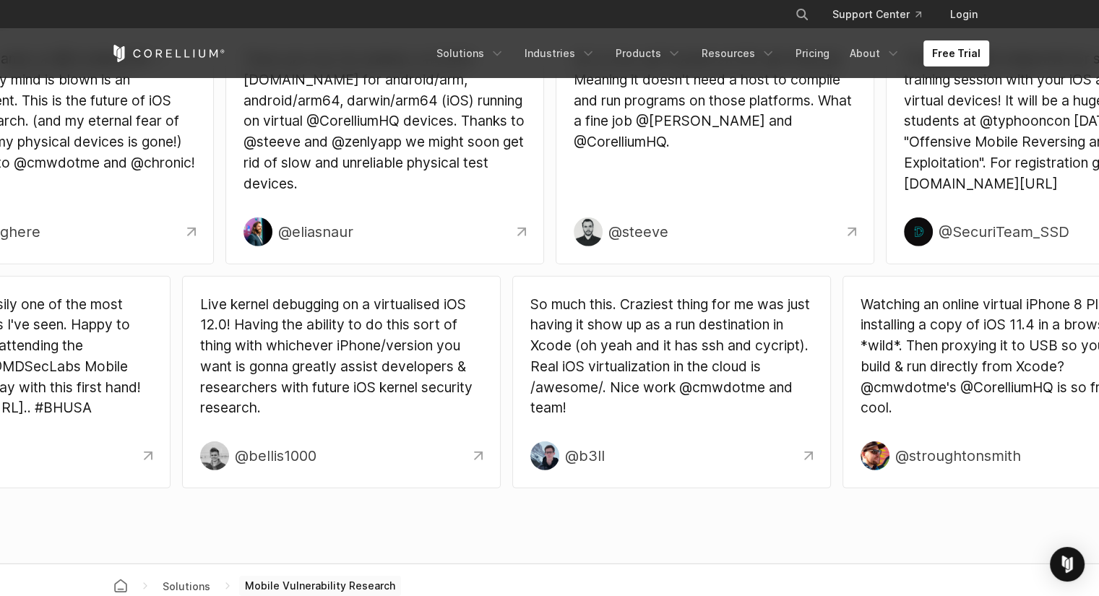
drag, startPoint x: 761, startPoint y: 366, endPoint x: 595, endPoint y: 375, distance: 166.4
click at [595, 375] on p "So much this. Craziest thing for me was just having it show up as a run destina…" at bounding box center [671, 356] width 282 height 125
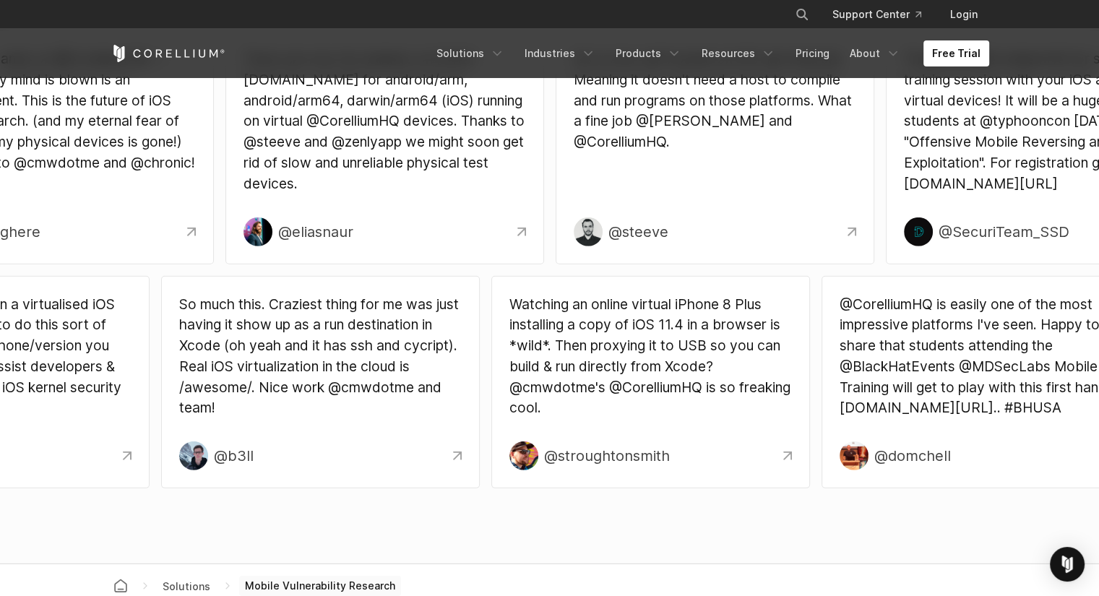
drag, startPoint x: 595, startPoint y: 375, endPoint x: 507, endPoint y: 368, distance: 87.7
click at [509, 368] on p "Watching an online virtual iPhone 8 Plus installing a copy of iOS 11.4 in a bro…" at bounding box center [650, 356] width 282 height 125
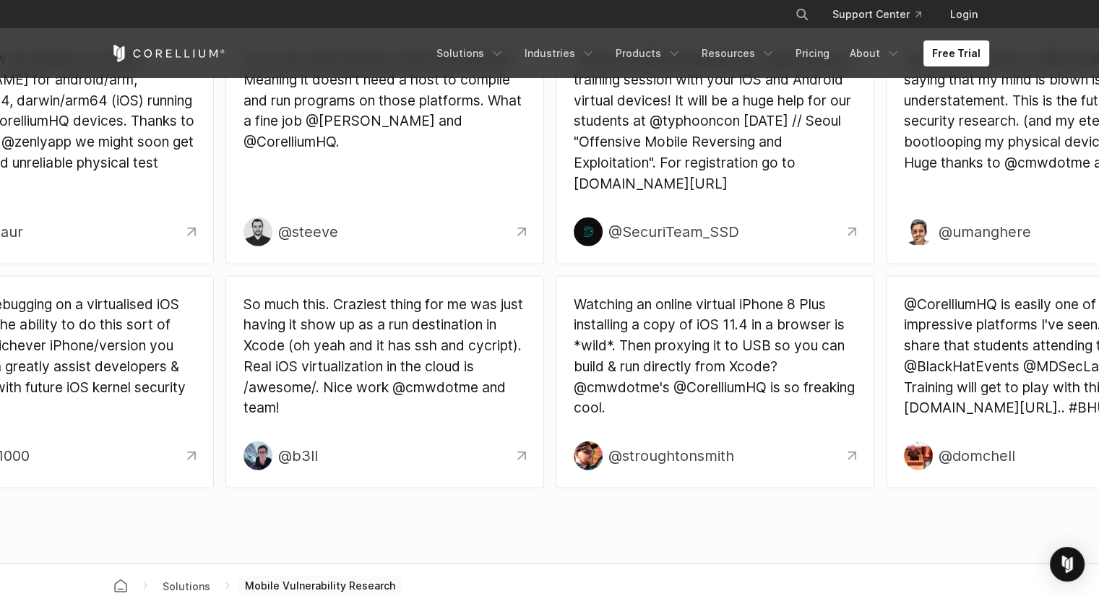
drag, startPoint x: 507, startPoint y: 368, endPoint x: 371, endPoint y: 386, distance: 136.9
click at [371, 386] on p "So much this. Craziest thing for me was just having it show up as a run destina…" at bounding box center [384, 356] width 282 height 125
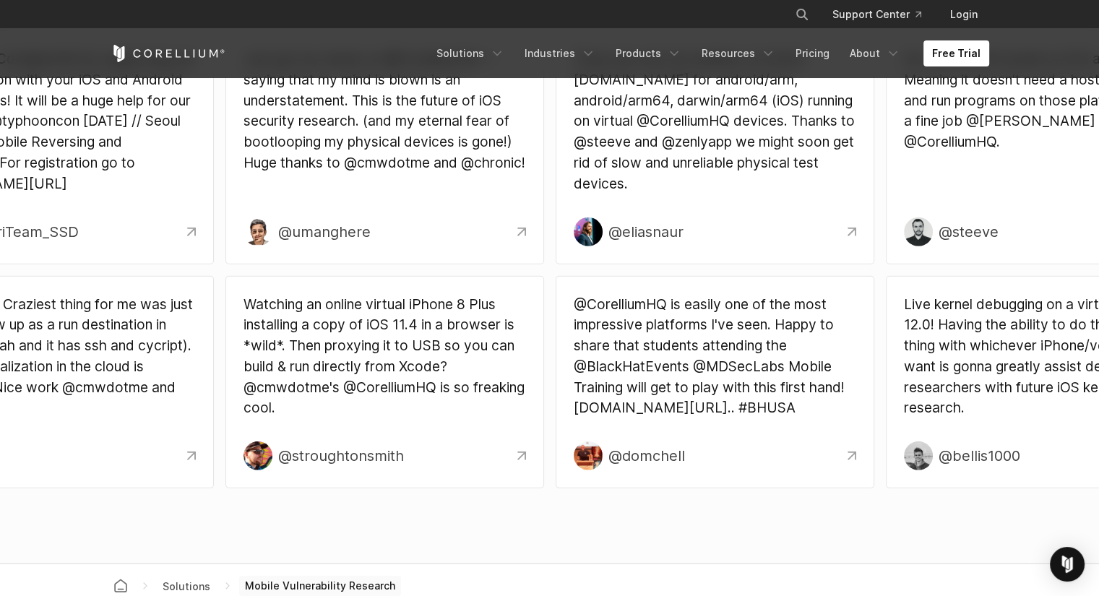
drag, startPoint x: 300, startPoint y: 389, endPoint x: 215, endPoint y: 397, distance: 84.9
click at [243, 397] on p "Watching an online virtual iPhone 8 Plus installing a copy of iOS 11.4 in a bro…" at bounding box center [384, 356] width 282 height 125
drag, startPoint x: 355, startPoint y: 374, endPoint x: 165, endPoint y: 389, distance: 191.3
click at [243, 389] on p "Watching an online virtual iPhone 8 Plus installing a copy of iOS 11.4 in a bro…" at bounding box center [384, 356] width 282 height 125
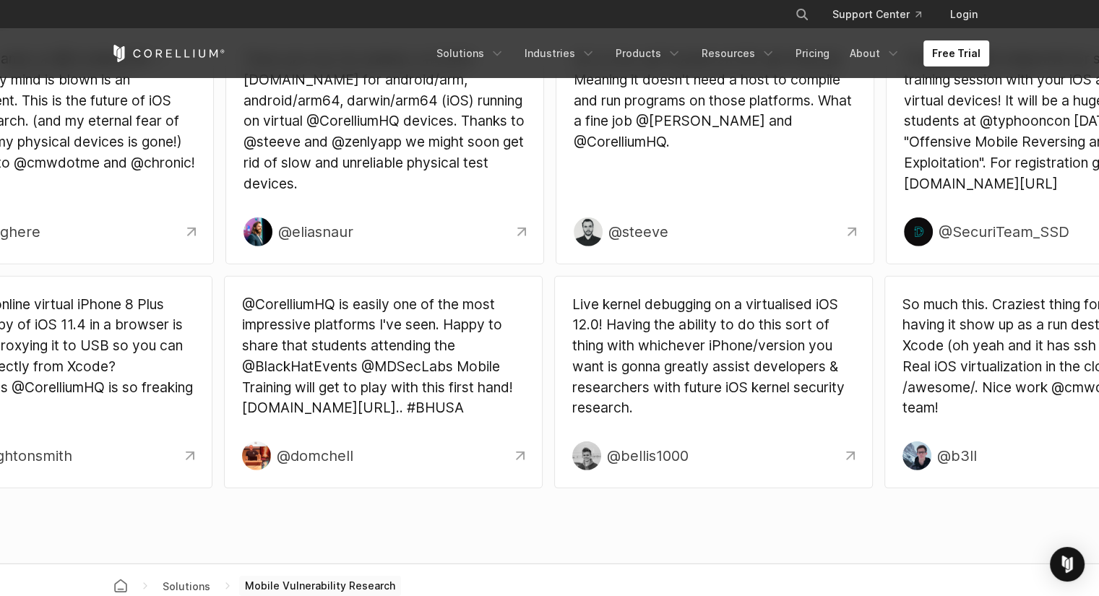
drag, startPoint x: 358, startPoint y: 369, endPoint x: 390, endPoint y: 386, distance: 36.5
click at [390, 386] on p "@CorelliumHQ is easily one of the most impressive platforms I've seen. Happy to…" at bounding box center [383, 356] width 282 height 125
drag, startPoint x: 479, startPoint y: 392, endPoint x: 249, endPoint y: 424, distance: 232.0
click at [249, 424] on div "@CorelliumHQ is easily one of the most impressive platforms I've seen. Happy to…" at bounding box center [383, 368] width 282 height 148
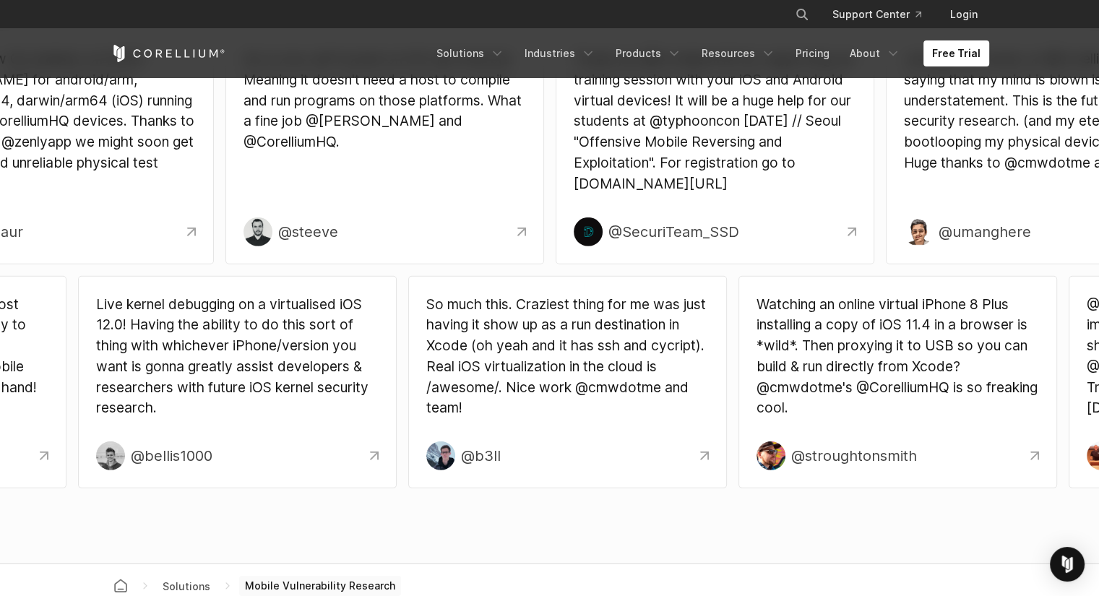
drag, startPoint x: 249, startPoint y: 424, endPoint x: 102, endPoint y: 428, distance: 147.5
click at [102, 428] on div "Live kernel debugging on a virtualised iOS 12.0! Having the ability to do this …" at bounding box center [237, 368] width 282 height 148
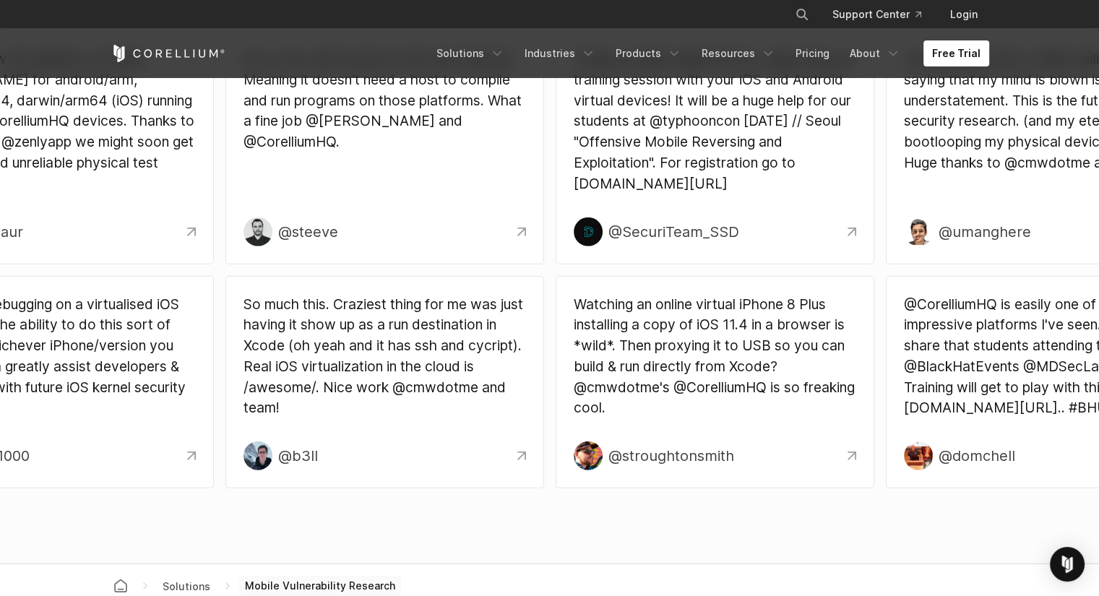
drag, startPoint x: 102, startPoint y: 428, endPoint x: 275, endPoint y: 399, distance: 175.2
click at [196, 399] on div "Live kernel debugging on a virtualised iOS 12.0! Having the ability to do this …" at bounding box center [54, 368] width 282 height 148
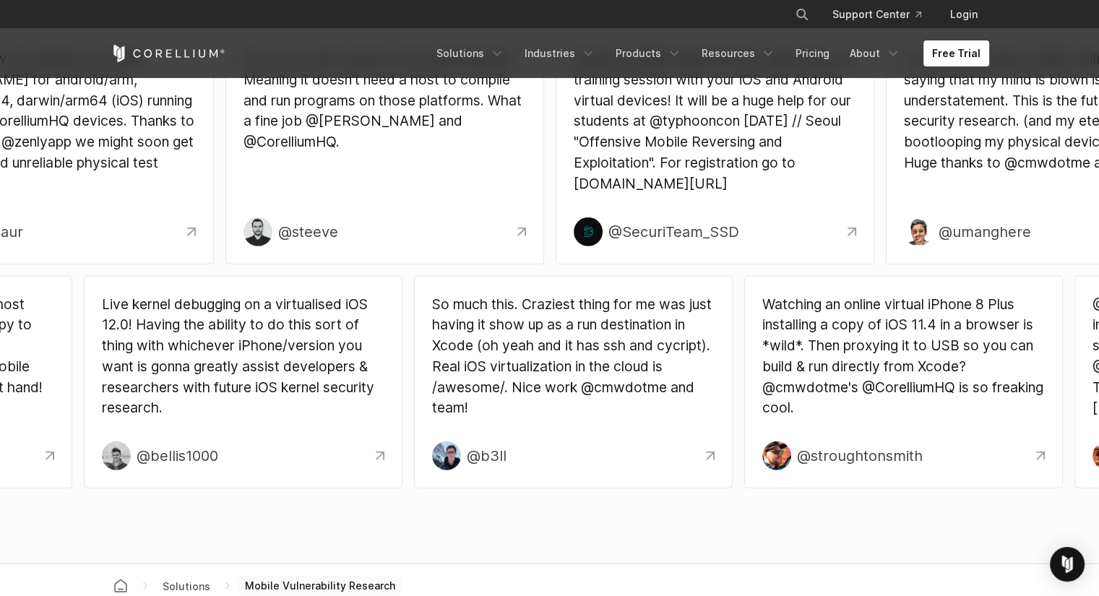
drag, startPoint x: 275, startPoint y: 399, endPoint x: 126, endPoint y: 392, distance: 149.0
click at [126, 392] on p "Live kernel debugging on a virtualised iOS 12.0! Having the ability to do this …" at bounding box center [243, 356] width 282 height 125
